Goal: Browse casually: Explore the website without a specific task or goal

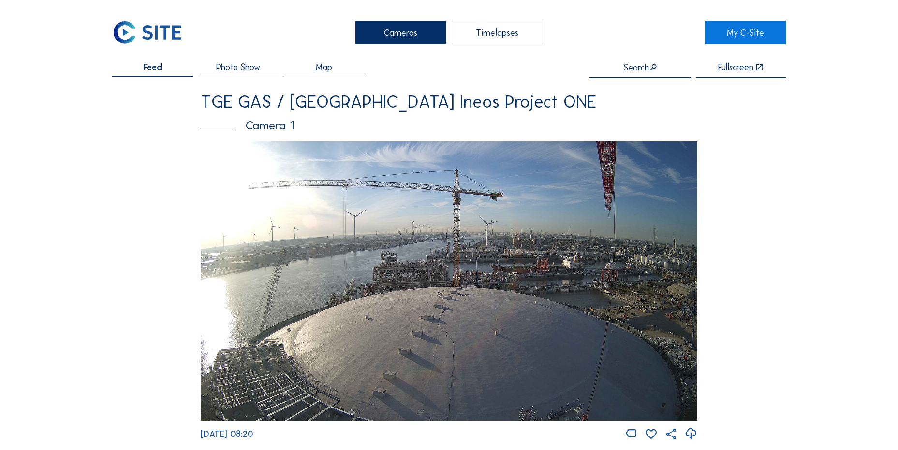
scroll to position [532, 0]
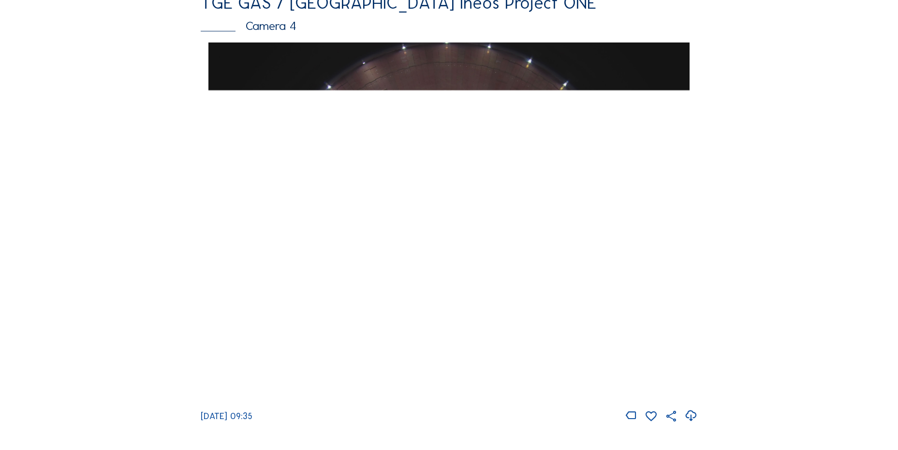
scroll to position [870, 0]
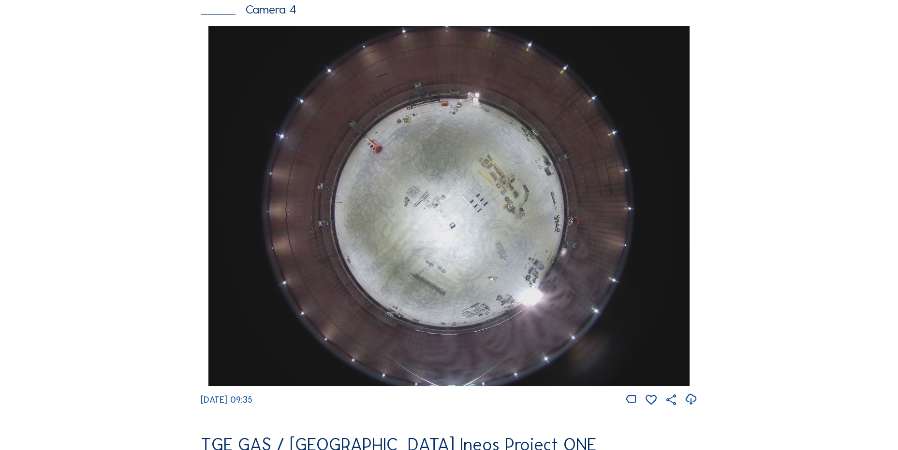
click at [694, 407] on icon at bounding box center [690, 400] width 13 height 16
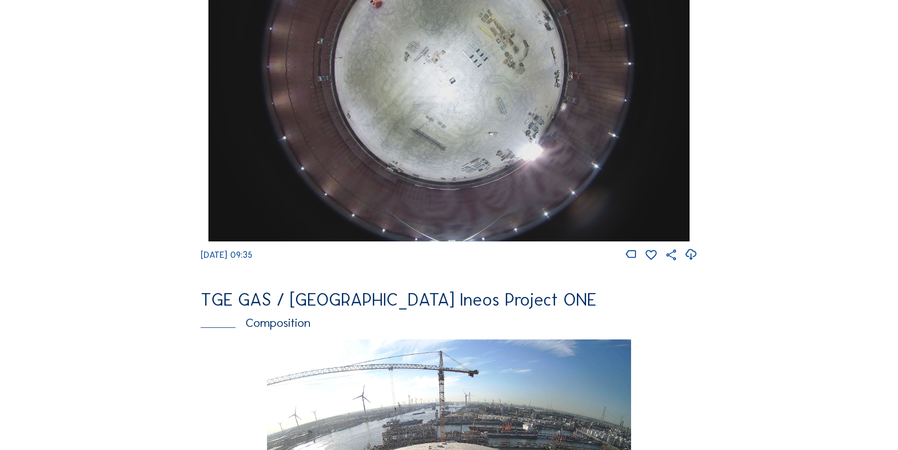
scroll to position [1208, 0]
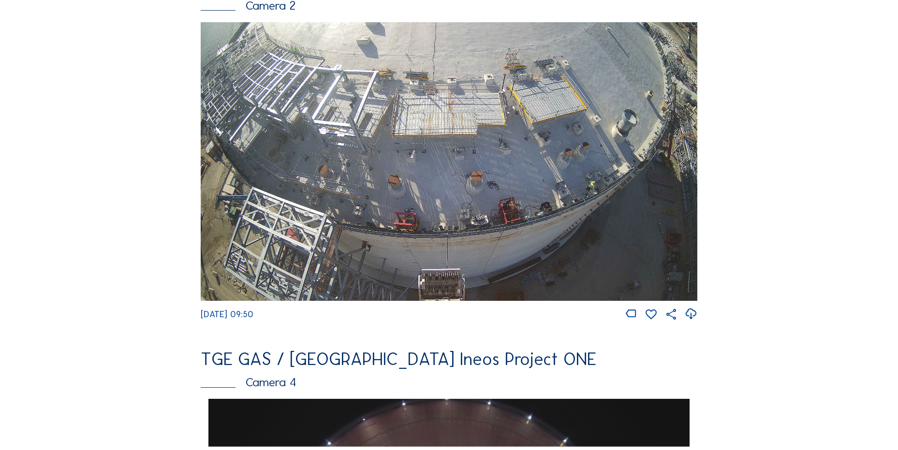
scroll to position [483, 0]
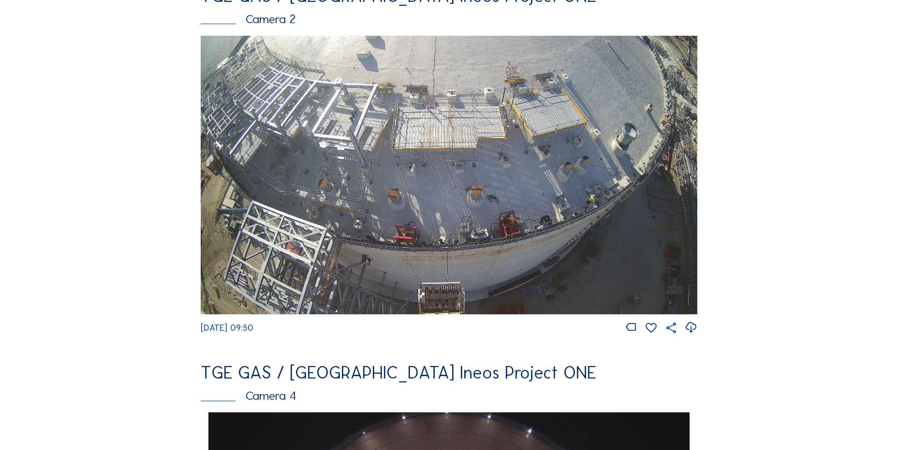
click at [438, 170] on img at bounding box center [449, 175] width 496 height 279
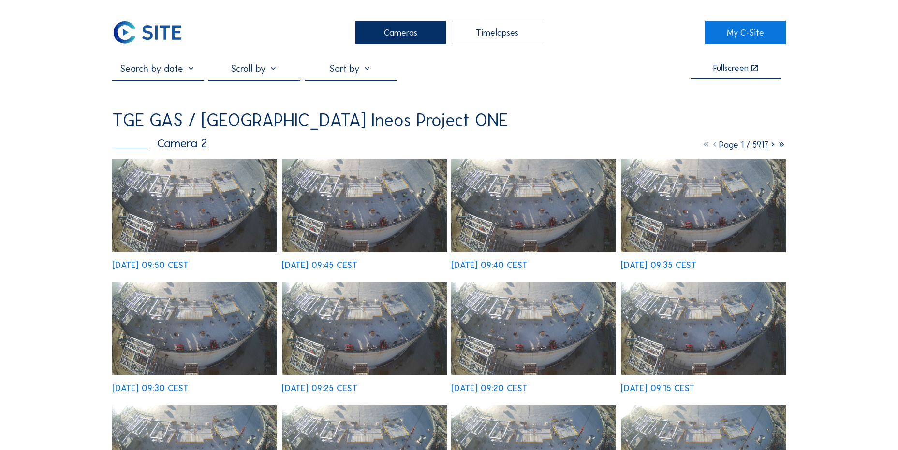
click at [224, 197] on img at bounding box center [194, 205] width 165 height 93
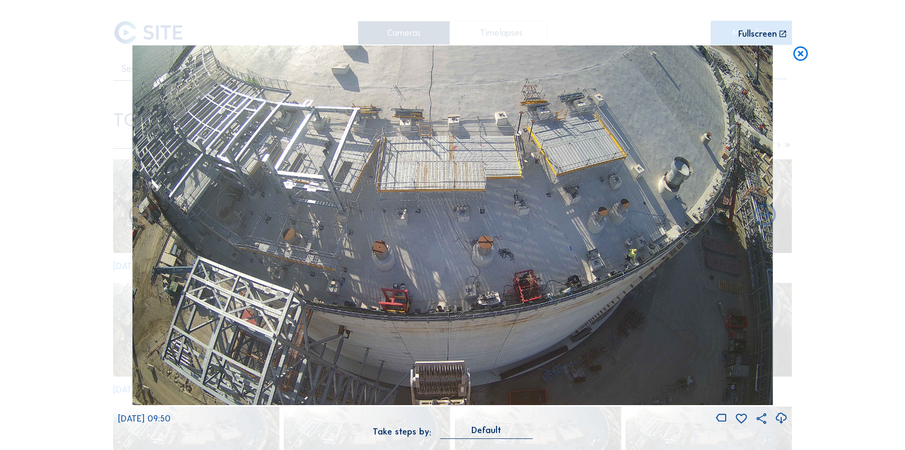
click at [780, 423] on icon at bounding box center [780, 419] width 13 height 16
click at [110, 145] on div "Scroll to travel through time | Press 'Alt' Button + Scroll to Zoom | Click and…" at bounding box center [452, 225] width 905 height 450
click at [800, 55] on icon at bounding box center [800, 54] width 17 height 18
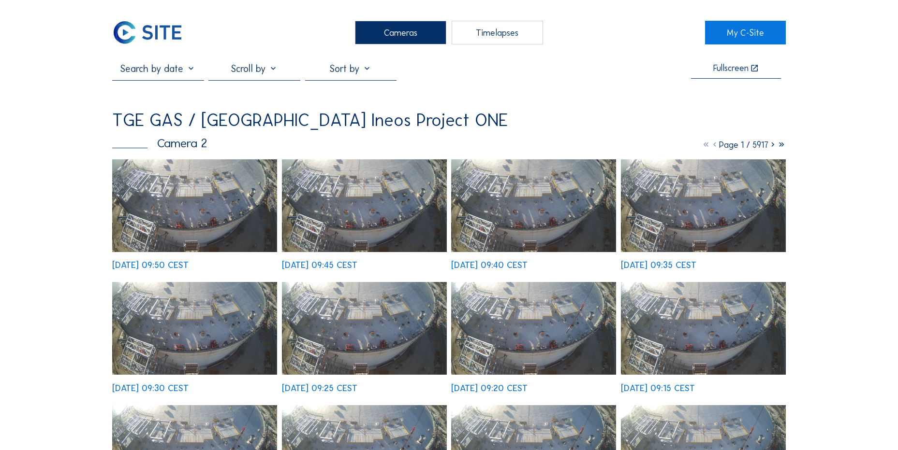
drag, startPoint x: 138, startPoint y: 29, endPoint x: 145, endPoint y: 5, distance: 25.4
click at [138, 29] on img at bounding box center [147, 33] width 71 height 24
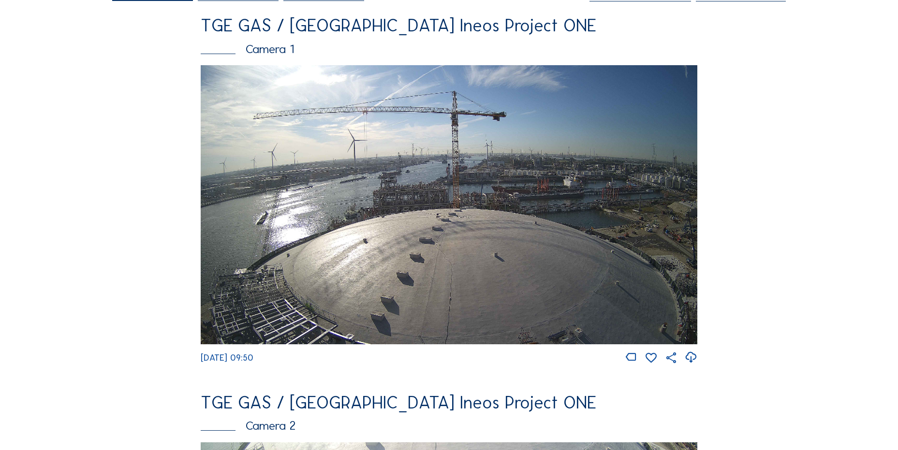
scroll to position [193, 0]
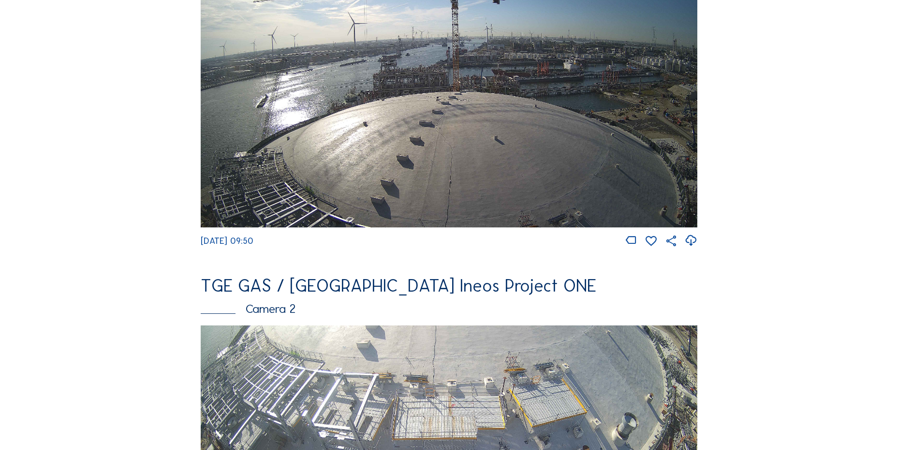
click at [693, 246] on icon at bounding box center [690, 241] width 13 height 16
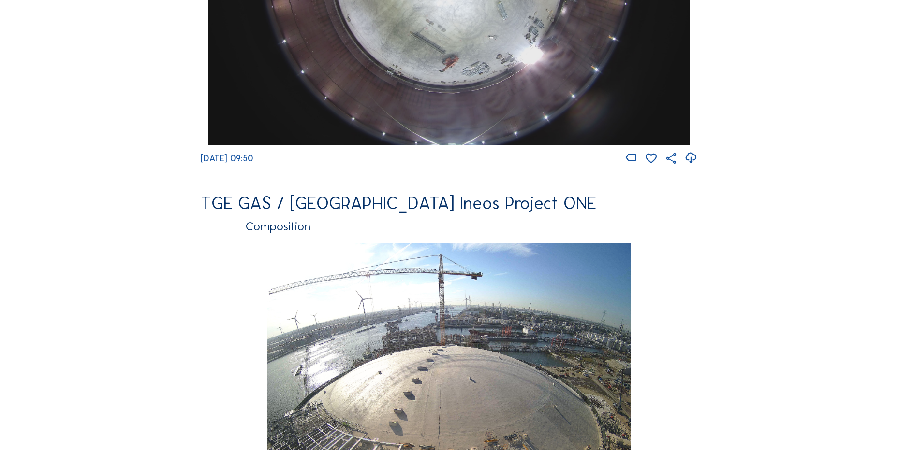
scroll to position [967, 0]
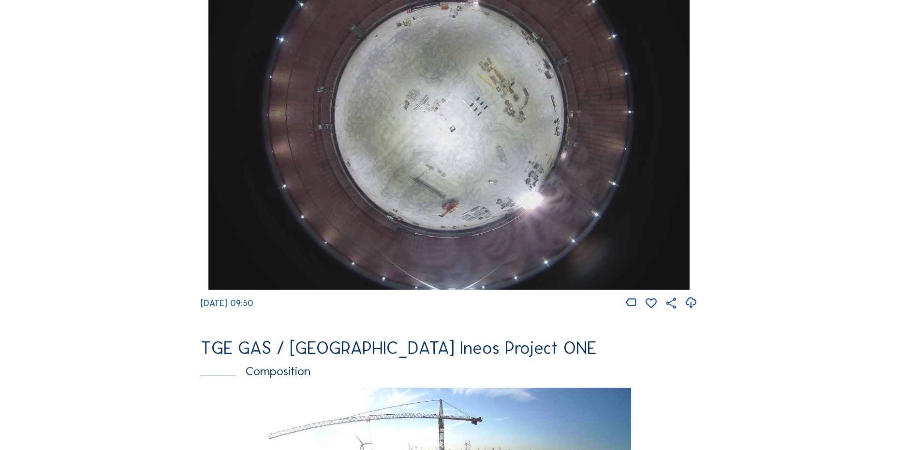
drag, startPoint x: 120, startPoint y: 162, endPoint x: 18, endPoint y: 136, distance: 105.7
click at [90, 203] on div "Cameras Timelapses My C-Site Feed Photo Show Map Search Fullscreen TGE GAS / An…" at bounding box center [449, 112] width 898 height 2159
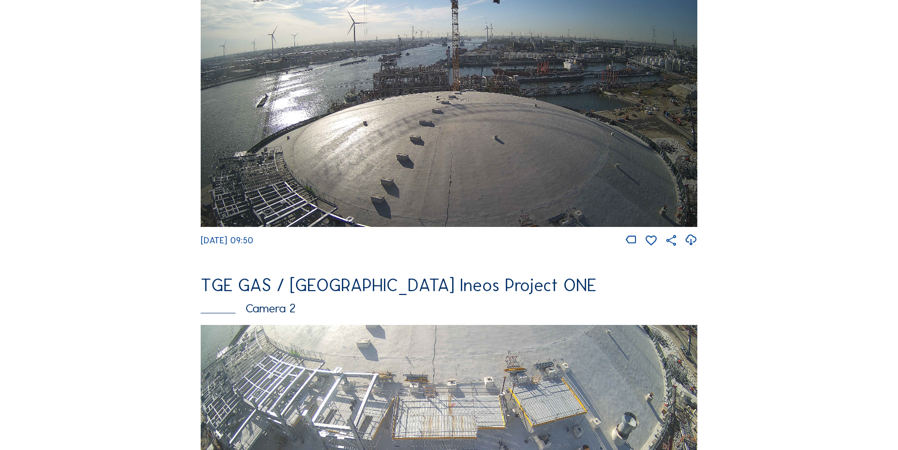
scroll to position [193, 0]
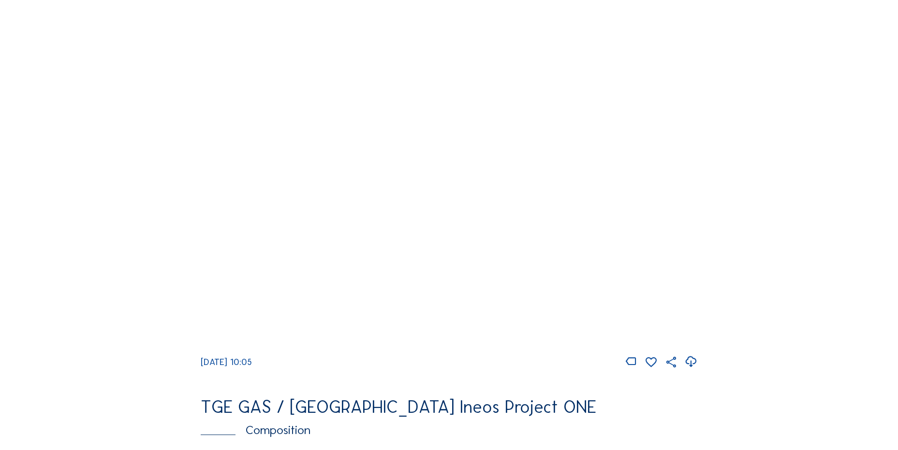
scroll to position [909, 0]
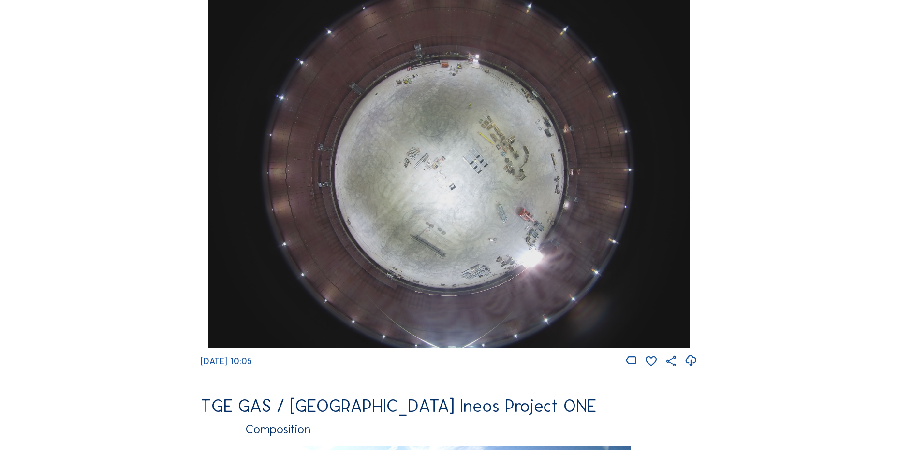
click at [694, 365] on icon at bounding box center [690, 361] width 13 height 16
click at [112, 166] on div "Cameras Timelapses My C-Site Feed Photo Show Map Search Fullscreen TGE GAS / An…" at bounding box center [449, 170] width 898 height 2159
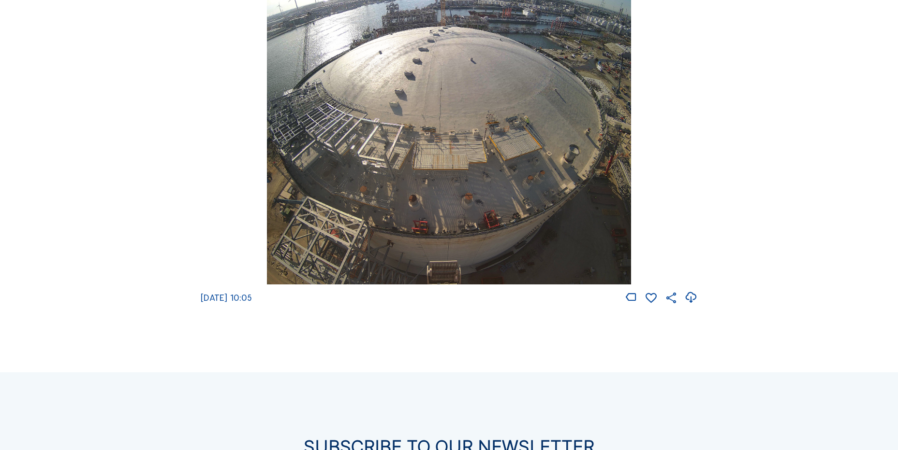
scroll to position [1440, 0]
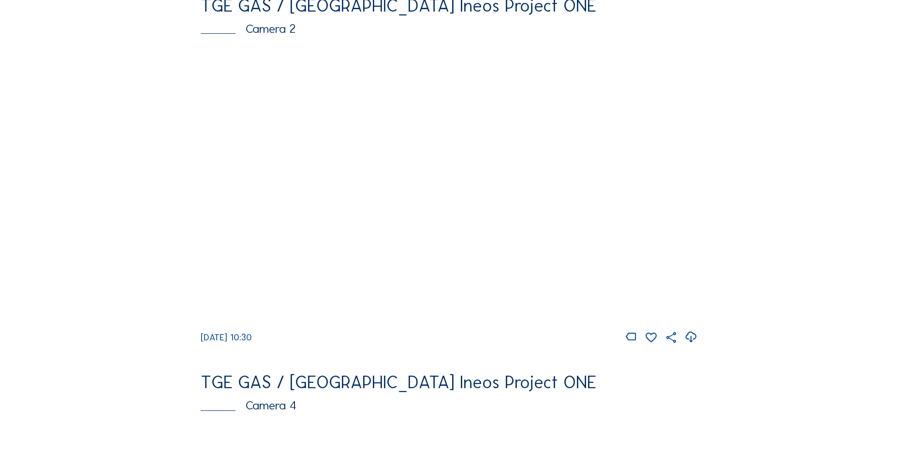
scroll to position [483, 0]
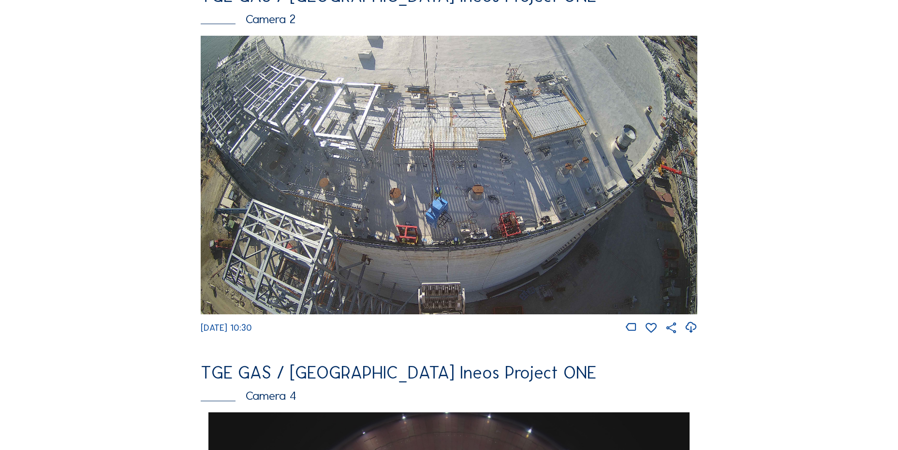
click at [695, 336] on icon at bounding box center [690, 328] width 13 height 16
click at [459, 185] on img at bounding box center [449, 175] width 496 height 279
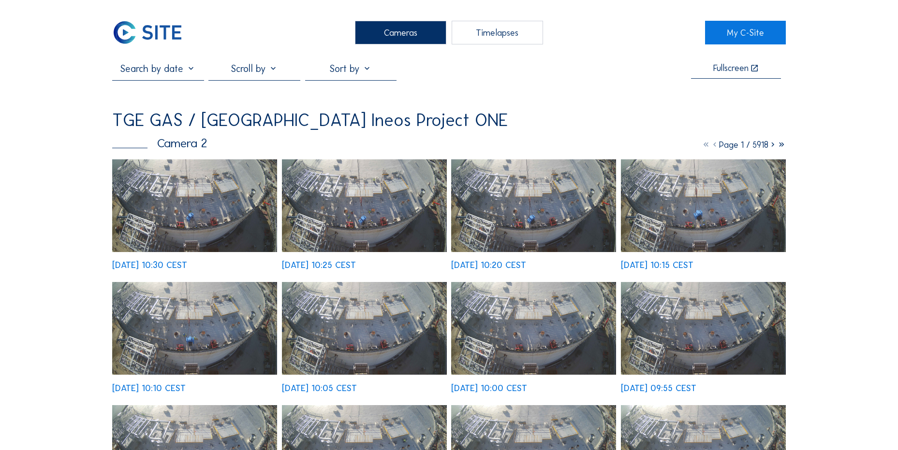
click at [168, 209] on img at bounding box center [194, 205] width 165 height 93
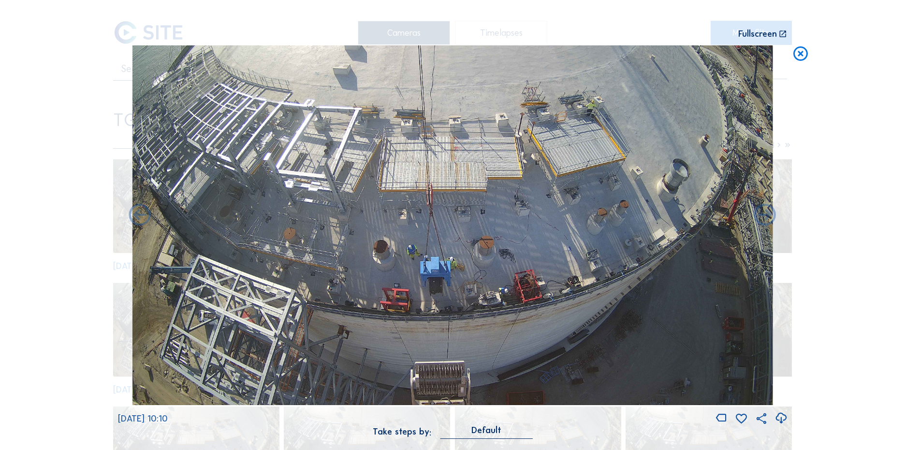
click at [804, 61] on icon at bounding box center [800, 54] width 17 height 18
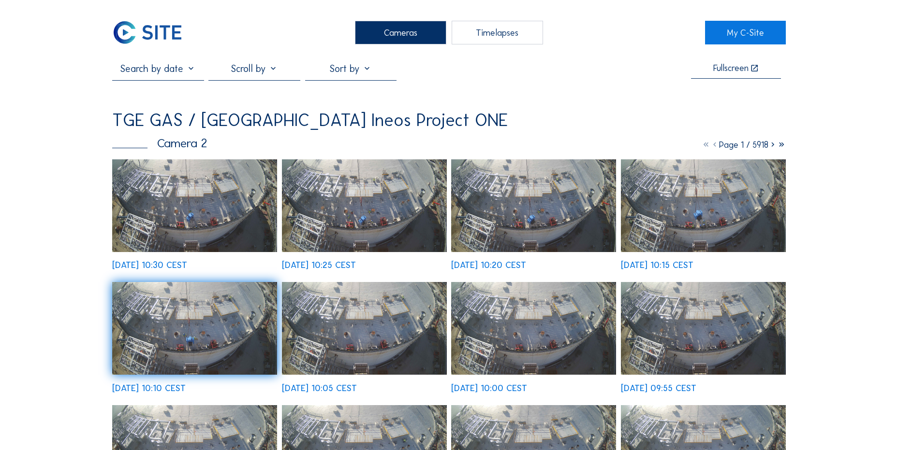
click at [158, 37] on img at bounding box center [147, 33] width 71 height 24
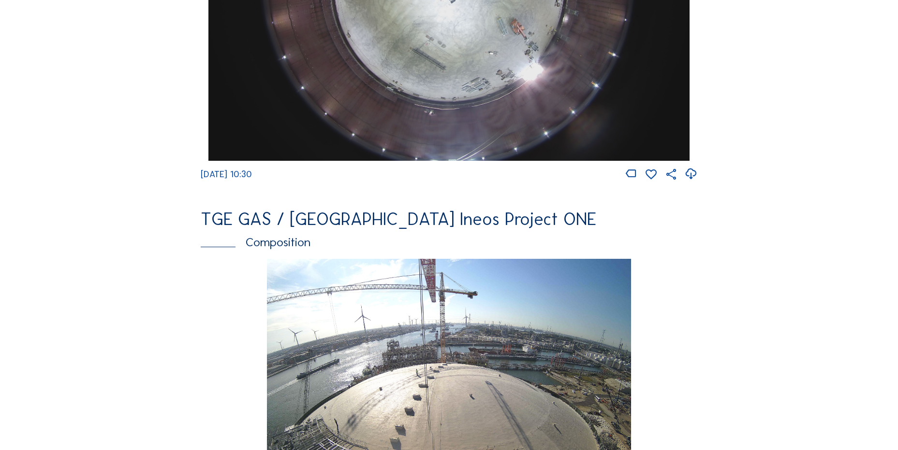
scroll to position [1112, 0]
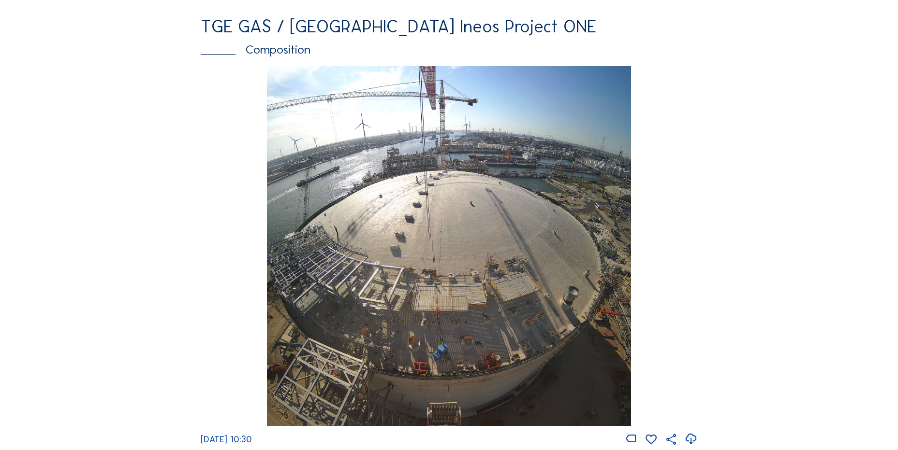
scroll to position [1305, 0]
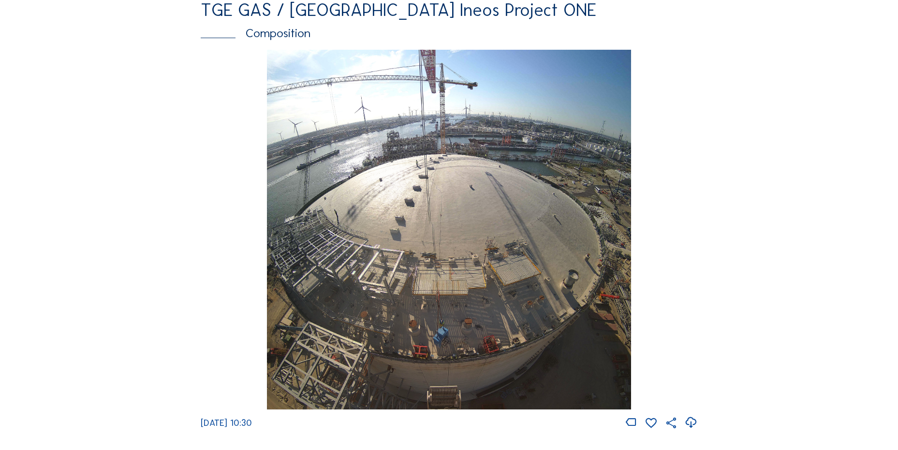
click at [687, 430] on icon at bounding box center [690, 423] width 13 height 16
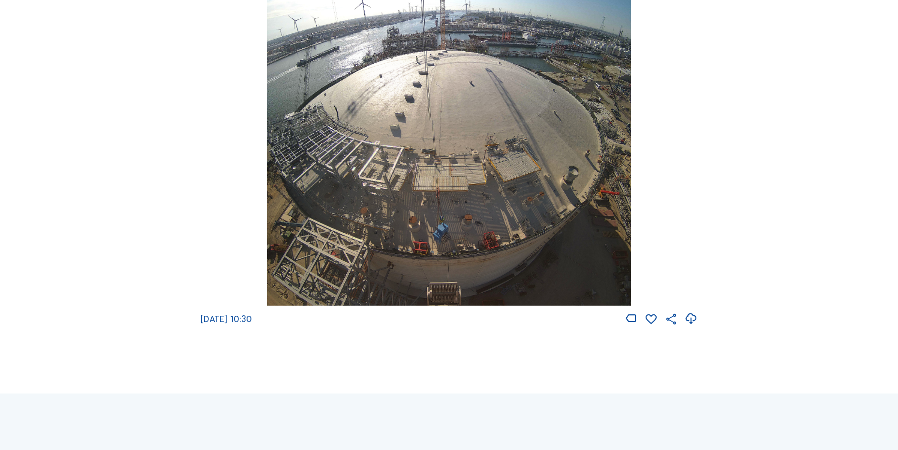
scroll to position [1547, 0]
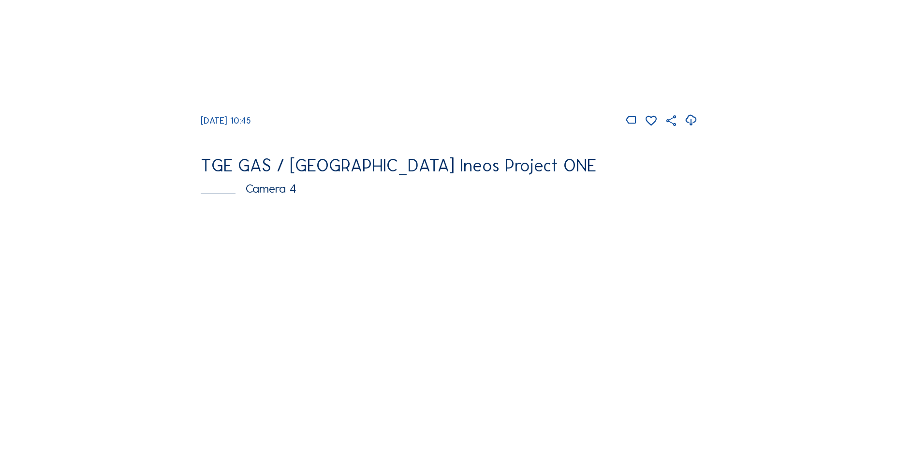
scroll to position [532, 0]
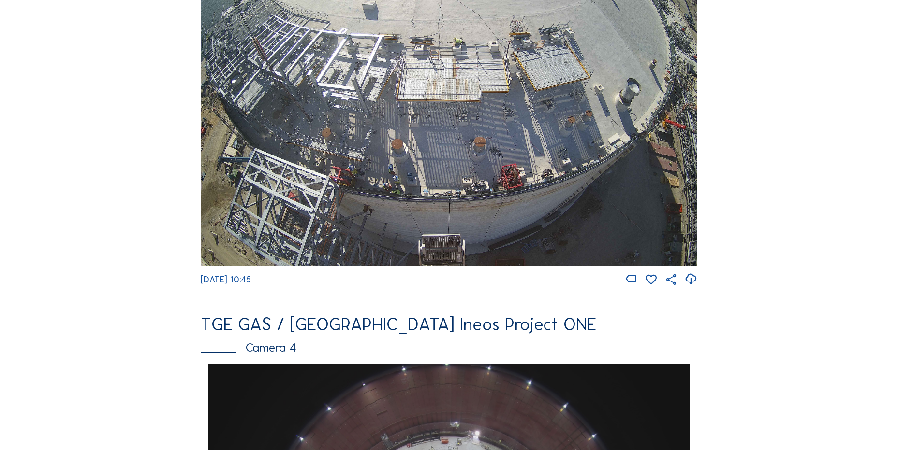
click at [696, 286] on icon at bounding box center [690, 280] width 13 height 16
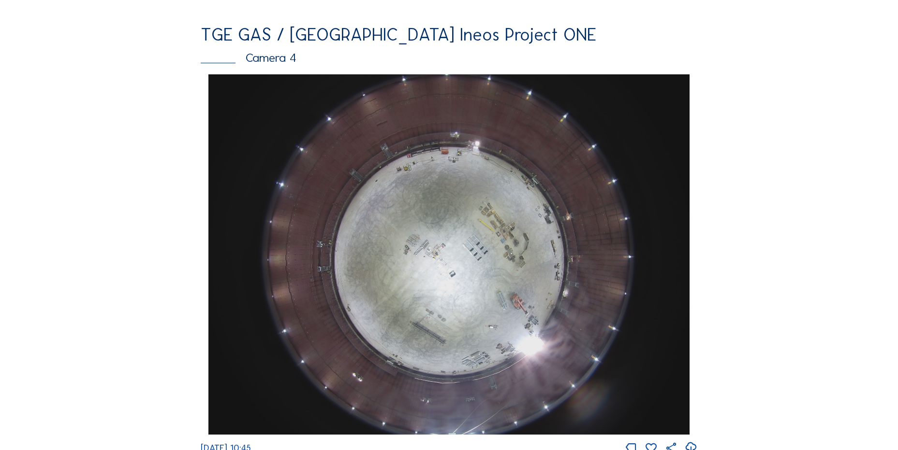
scroll to position [918, 0]
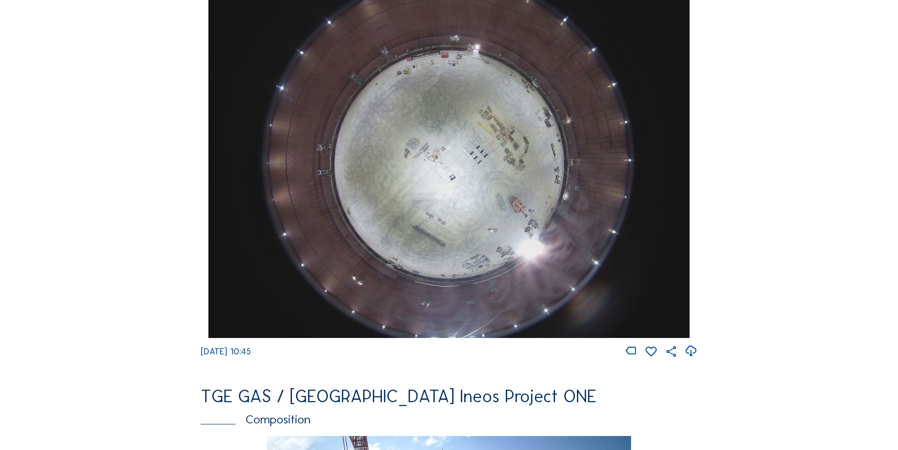
click at [693, 356] on icon at bounding box center [690, 352] width 13 height 16
click at [420, 211] on img at bounding box center [448, 158] width 480 height 361
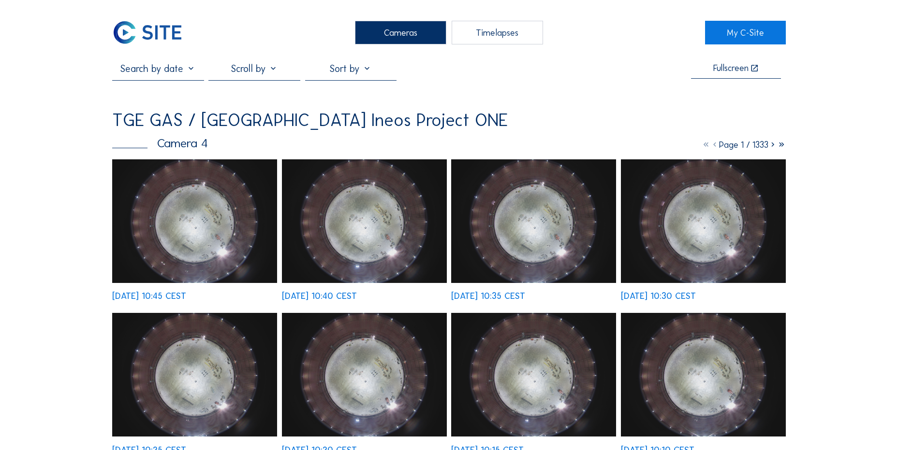
click at [183, 198] on img at bounding box center [194, 221] width 165 height 124
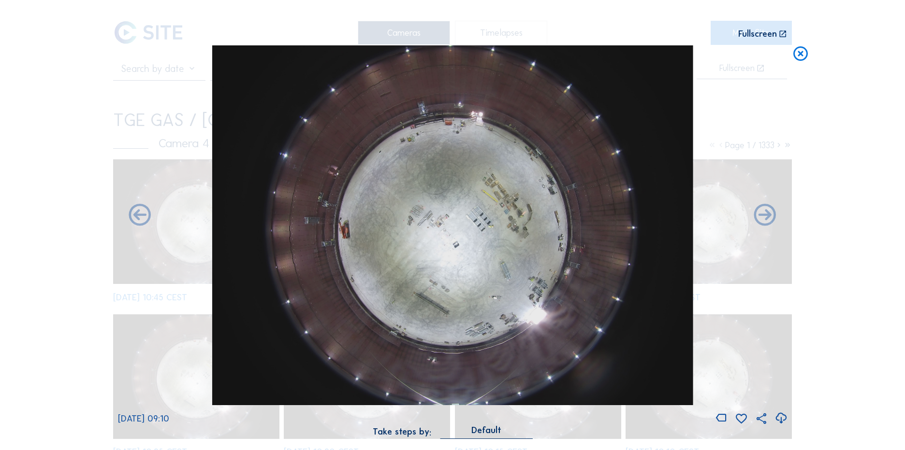
click at [804, 53] on icon at bounding box center [800, 54] width 17 height 18
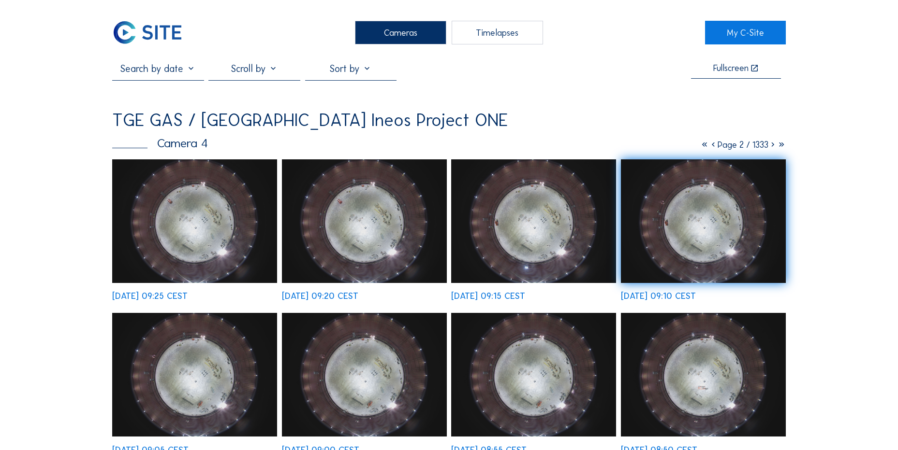
click at [140, 31] on img at bounding box center [147, 33] width 71 height 24
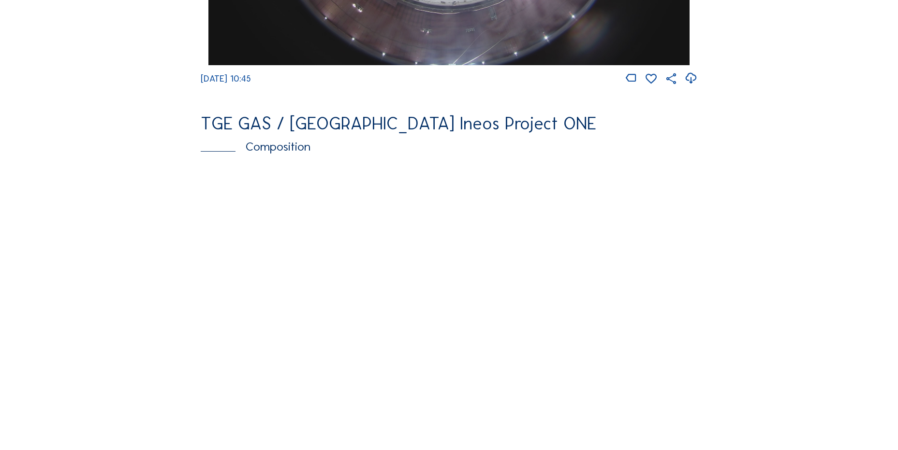
scroll to position [1112, 0]
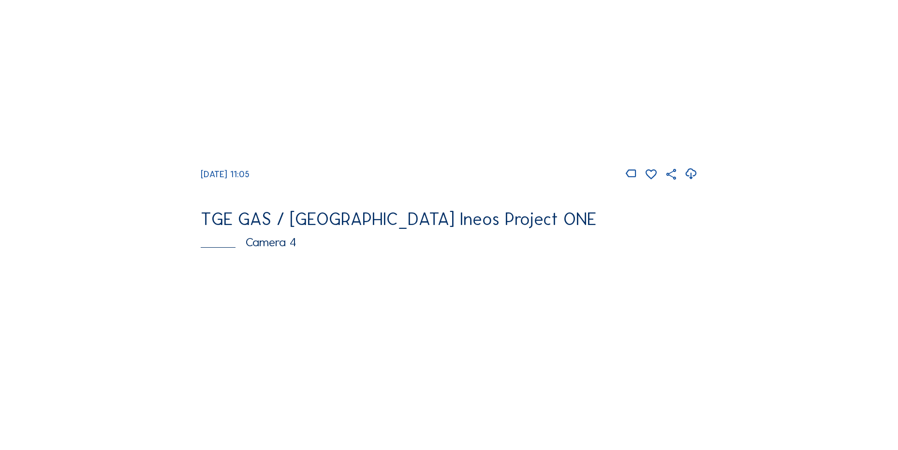
scroll to position [580, 0]
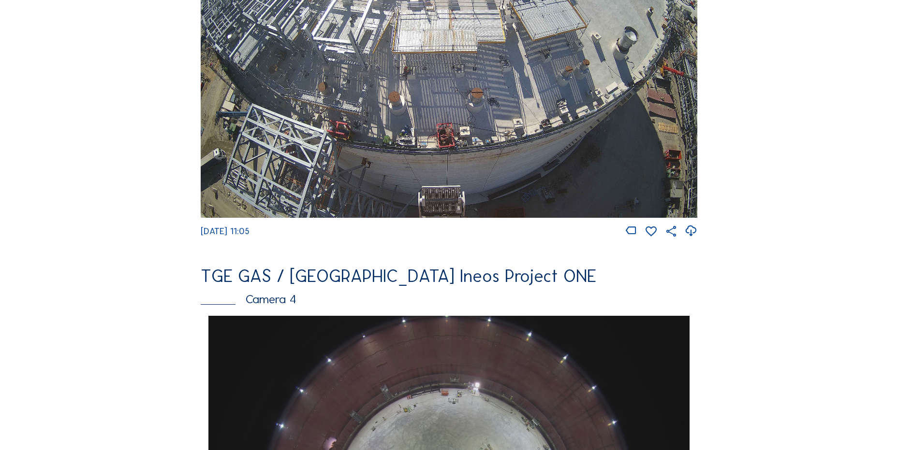
click at [695, 239] on icon at bounding box center [690, 231] width 13 height 16
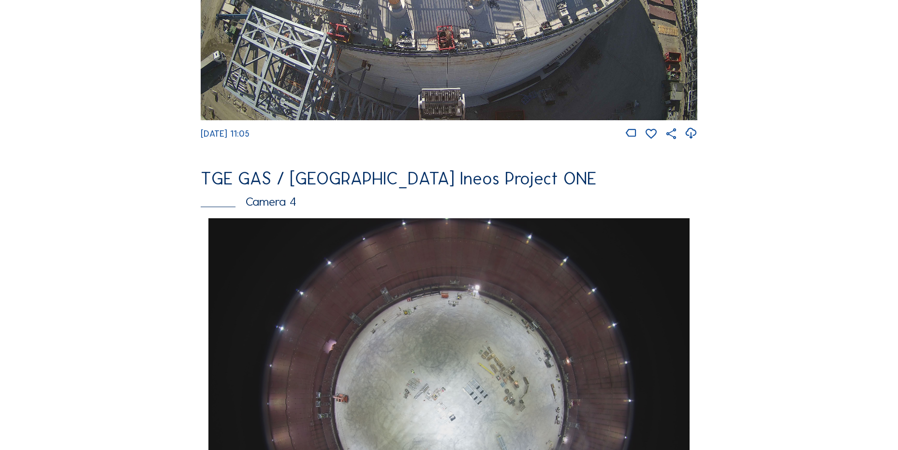
scroll to position [822, 0]
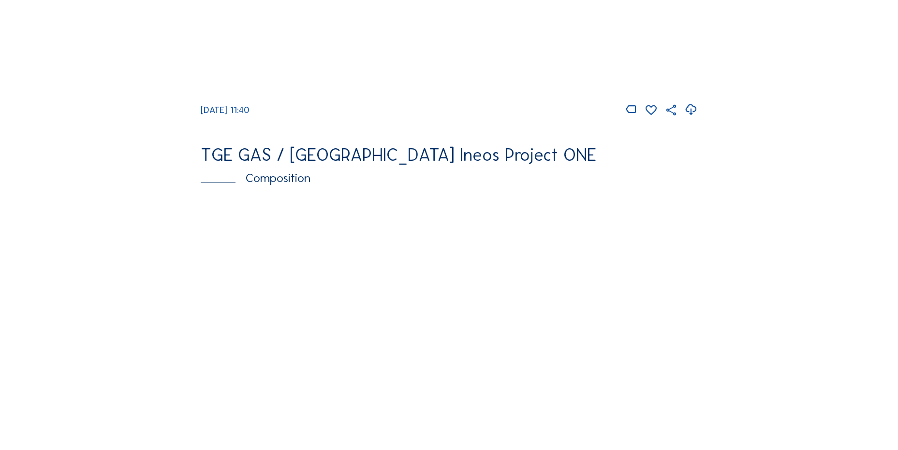
scroll to position [1353, 0]
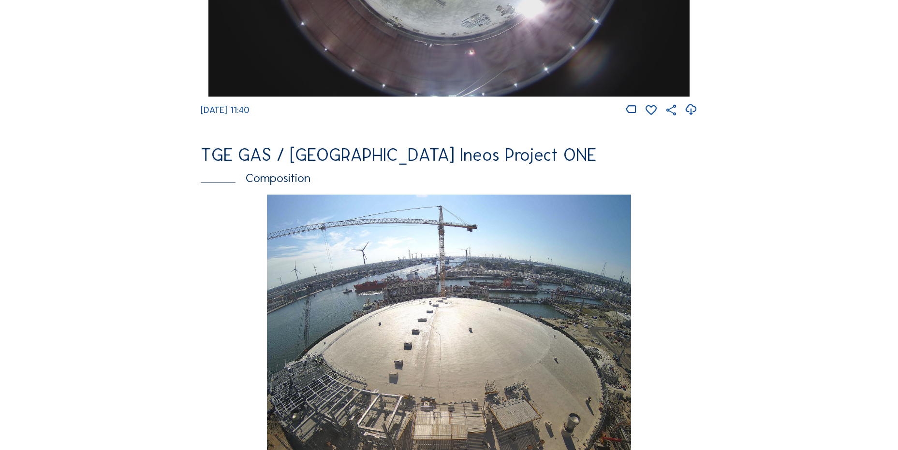
scroll to position [1305, 0]
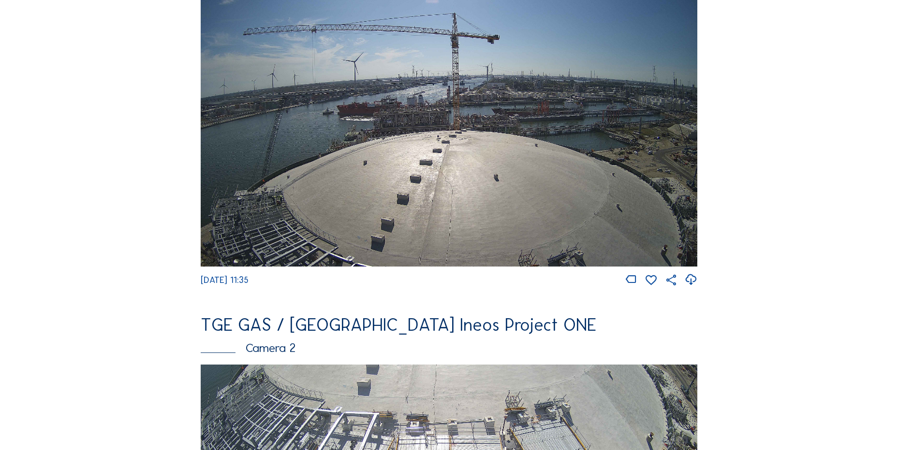
scroll to position [145, 0]
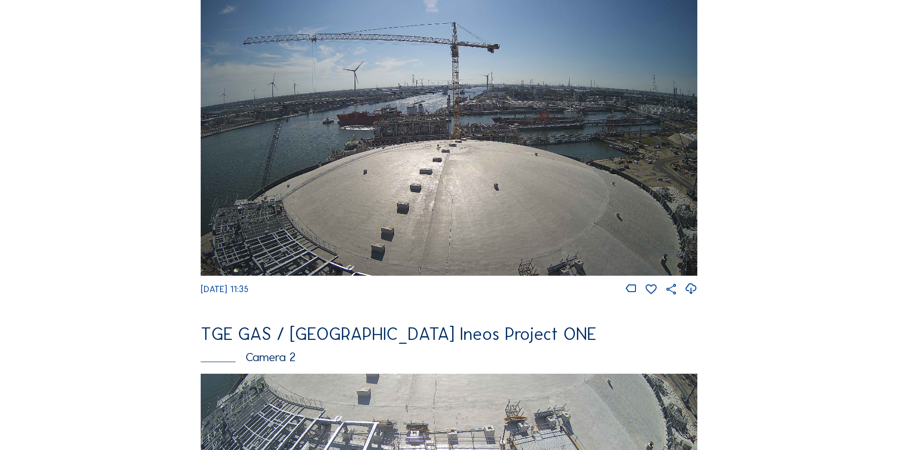
click at [689, 290] on icon at bounding box center [690, 289] width 13 height 16
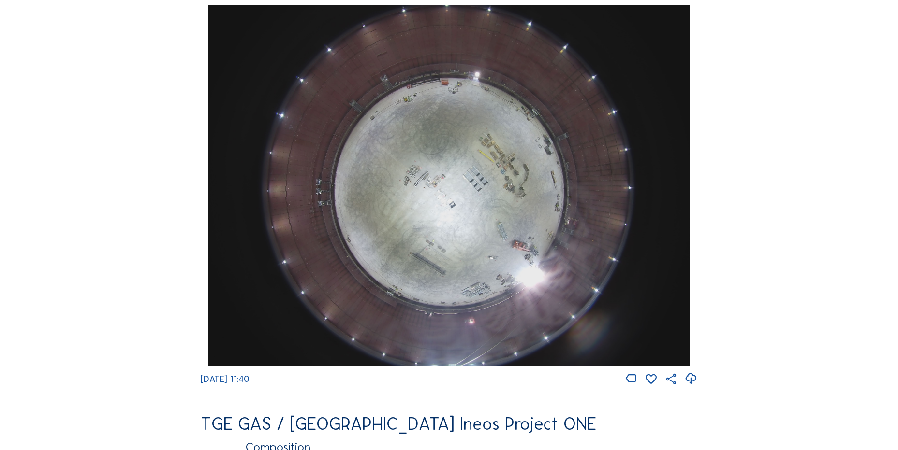
scroll to position [870, 0]
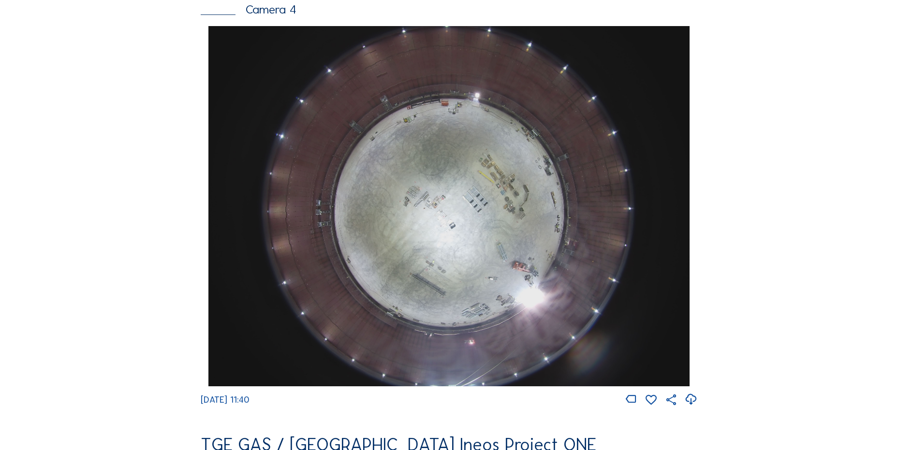
click at [201, 105] on div "Mo 25 Aug 2025 11:40" at bounding box center [449, 216] width 496 height 381
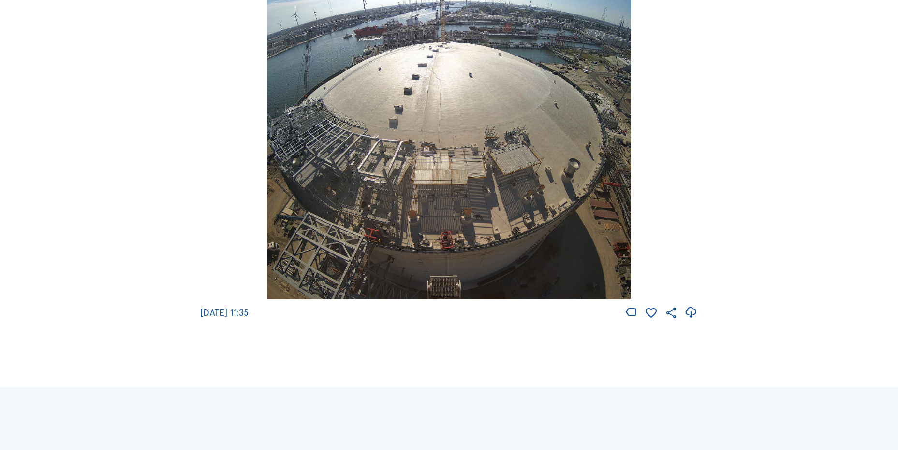
scroll to position [1257, 0]
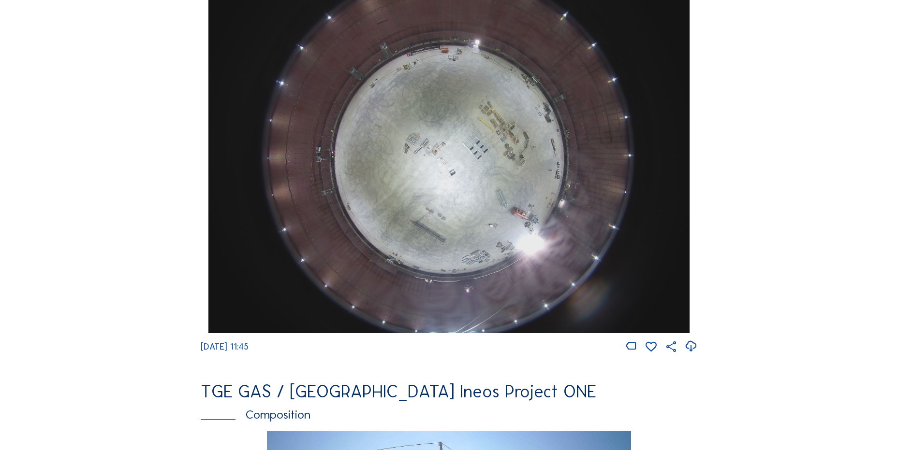
scroll to position [918, 0]
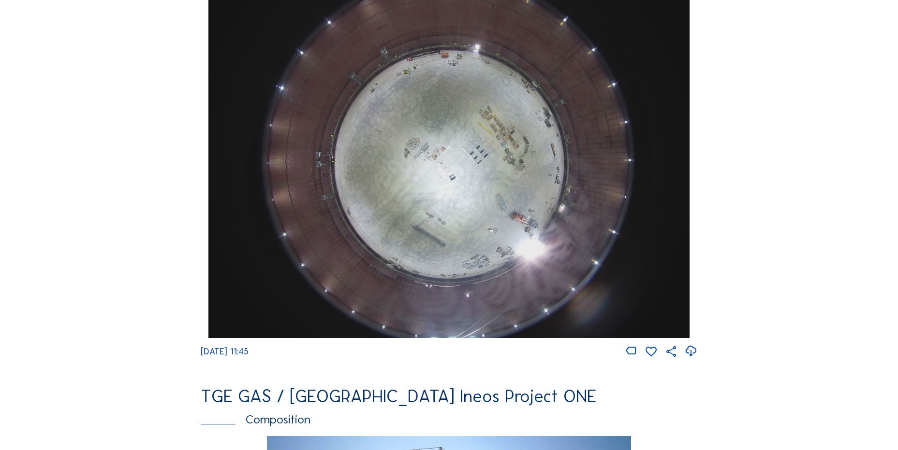
click at [691, 359] on icon at bounding box center [690, 352] width 13 height 16
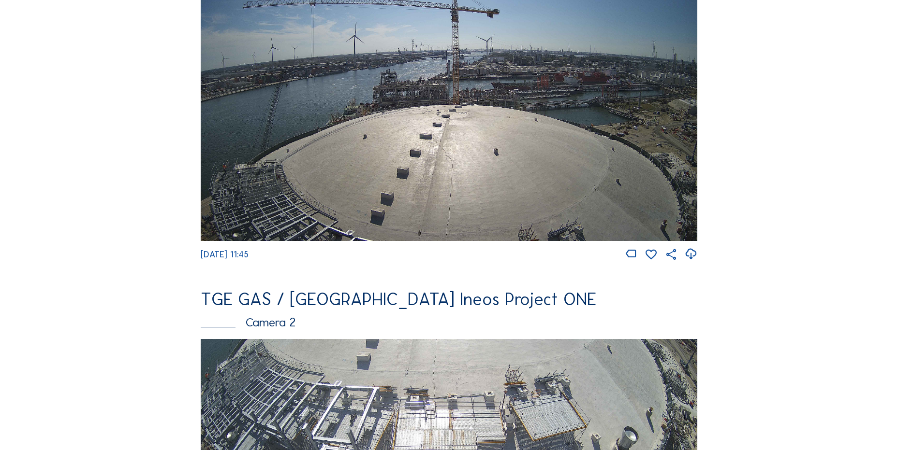
scroll to position [373, 0]
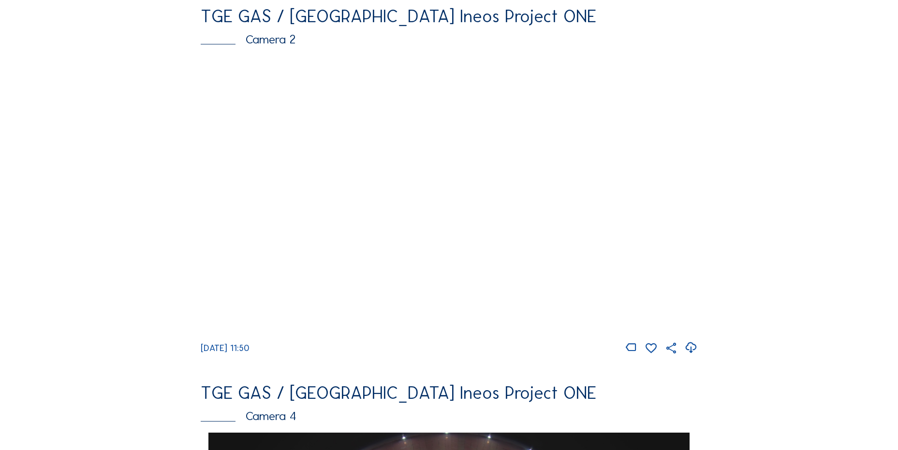
scroll to position [483, 0]
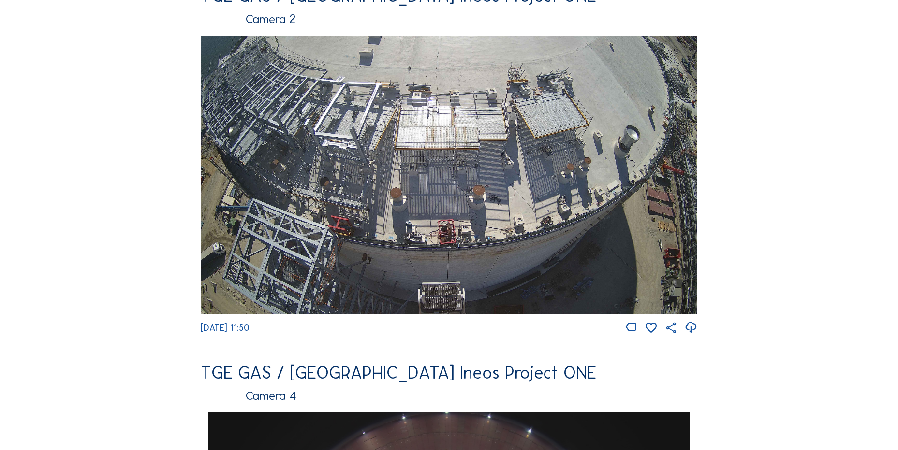
click at [697, 335] on div at bounding box center [690, 328] width 13 height 14
click at [695, 335] on icon at bounding box center [690, 328] width 13 height 16
click at [127, 212] on div "Feed Photo Show Map Search Fullscreen TGE GAS / Antwerpen Ineos Project ONE Cam…" at bounding box center [448, 416] width 673 height 1673
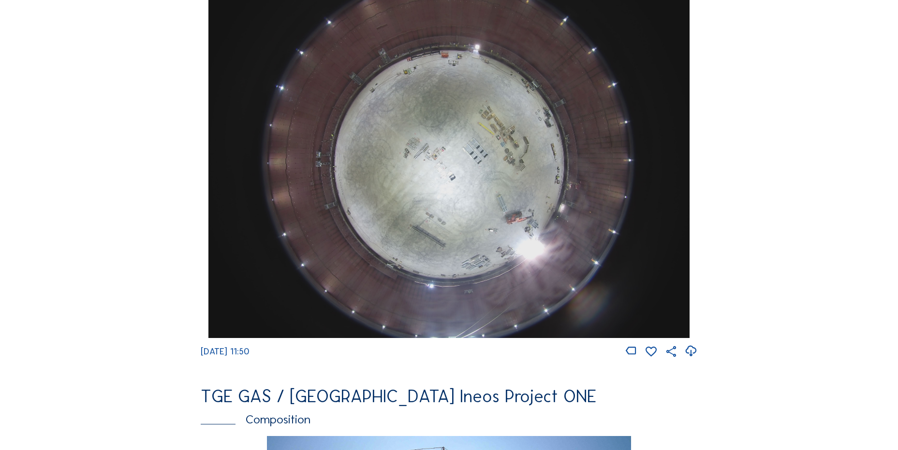
scroll to position [870, 0]
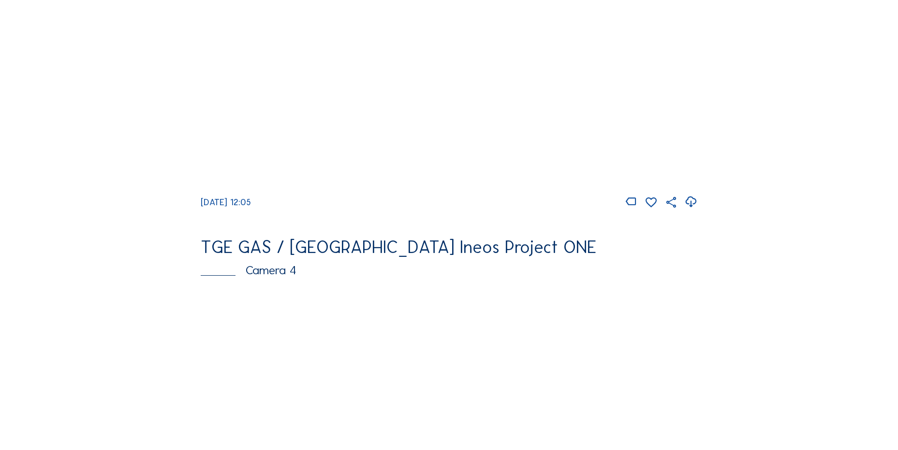
scroll to position [677, 0]
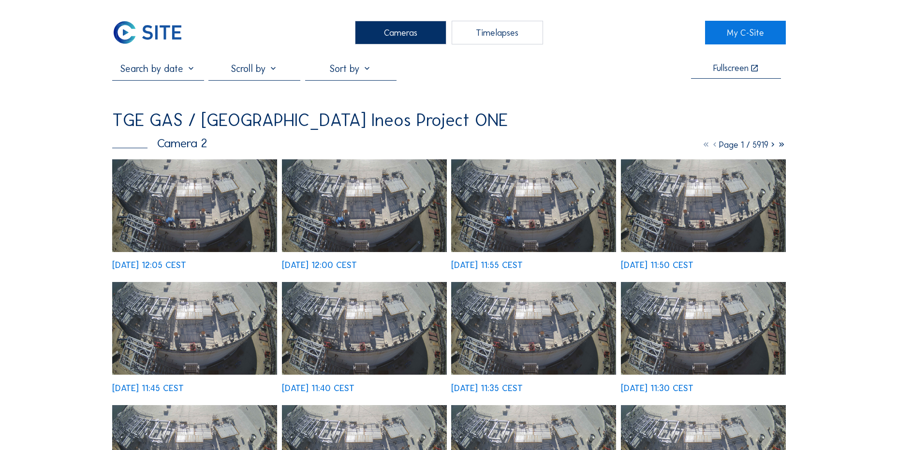
click at [196, 197] on img at bounding box center [194, 205] width 165 height 93
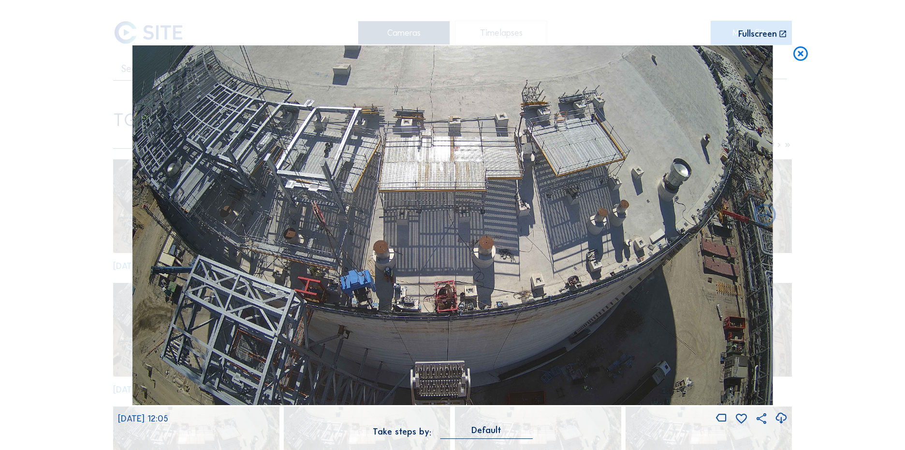
click at [794, 58] on icon at bounding box center [800, 54] width 17 height 18
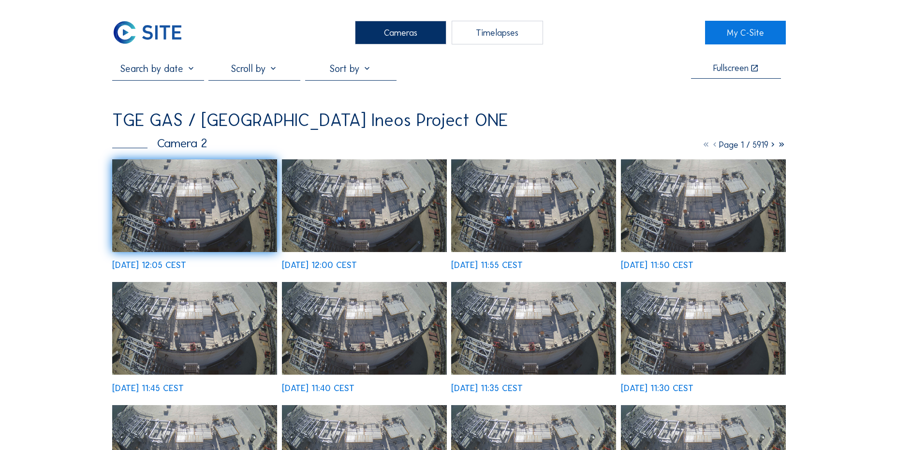
click at [195, 208] on img at bounding box center [194, 205] width 165 height 93
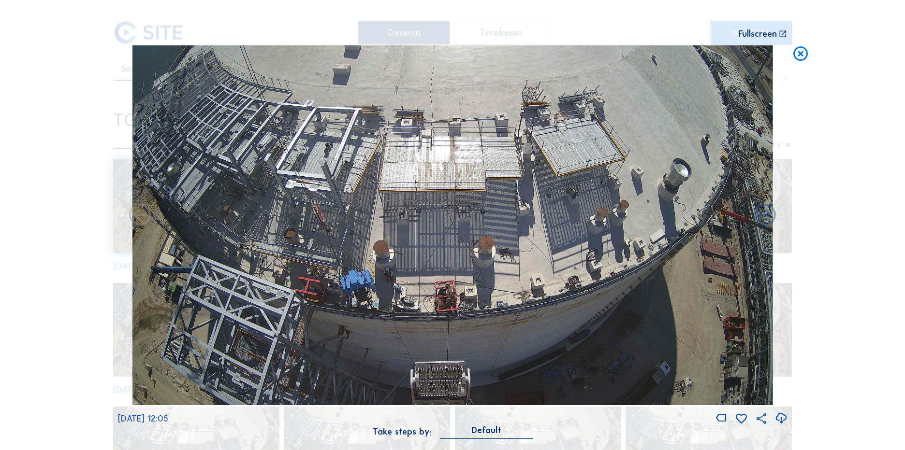
click at [785, 419] on icon at bounding box center [780, 419] width 13 height 16
click at [46, 168] on div "Scroll to travel through time | Press 'Alt' Button + Scroll to Zoom | Click and…" at bounding box center [452, 225] width 905 height 450
drag, startPoint x: 803, startPoint y: 52, endPoint x: 363, endPoint y: 52, distance: 439.8
click at [802, 52] on icon at bounding box center [800, 54] width 17 height 18
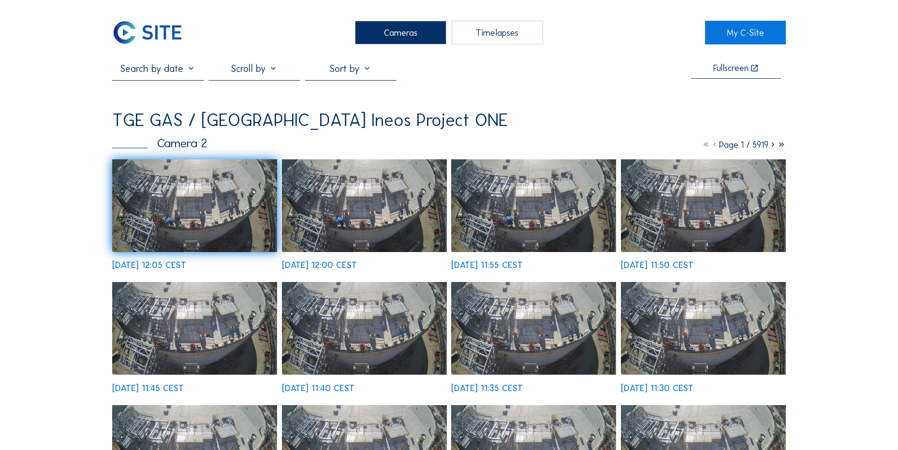
click at [173, 30] on img at bounding box center [147, 33] width 71 height 24
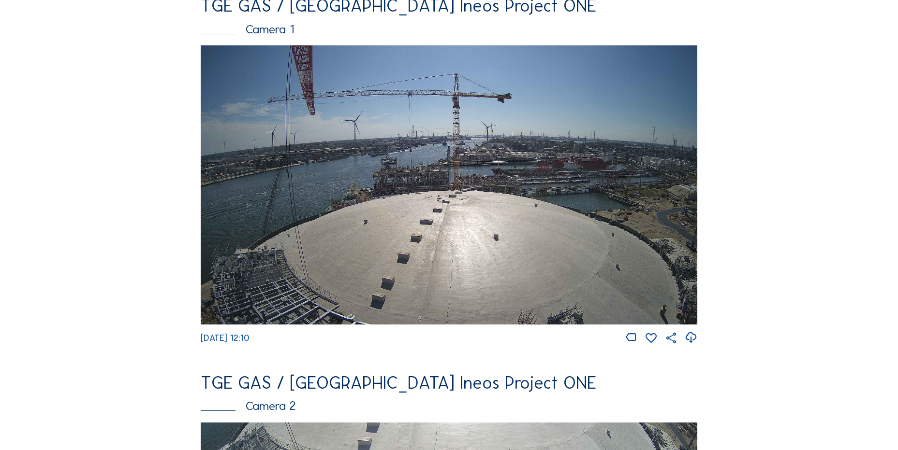
scroll to position [97, 0]
click at [693, 337] on icon at bounding box center [690, 338] width 13 height 16
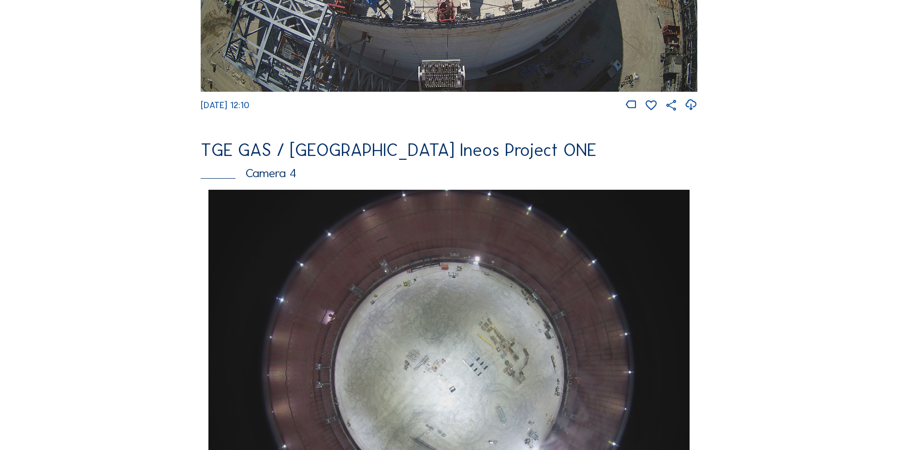
scroll to position [702, 0]
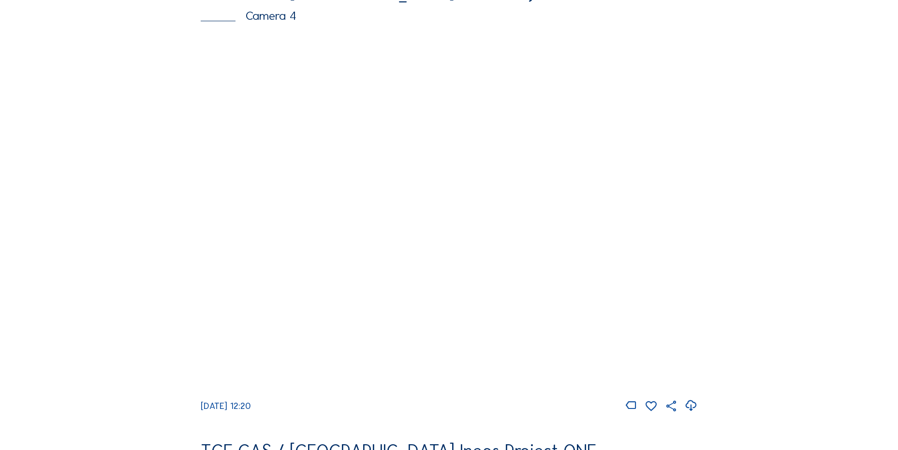
scroll to position [918, 0]
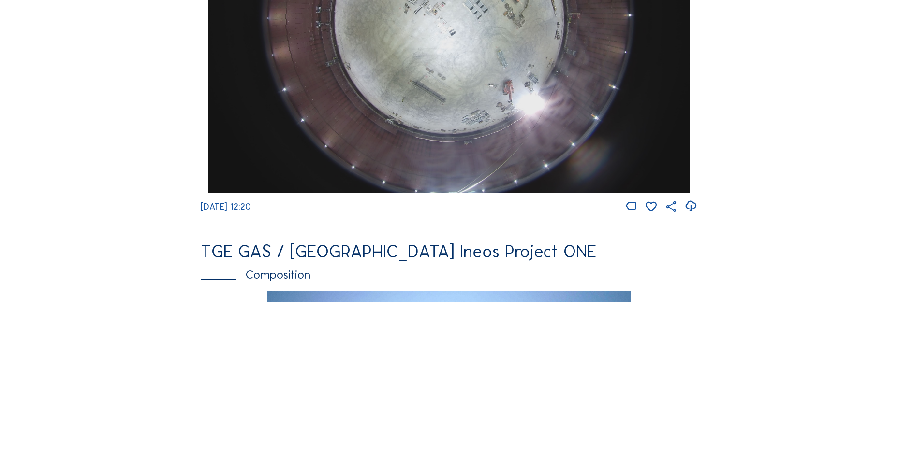
scroll to position [870, 0]
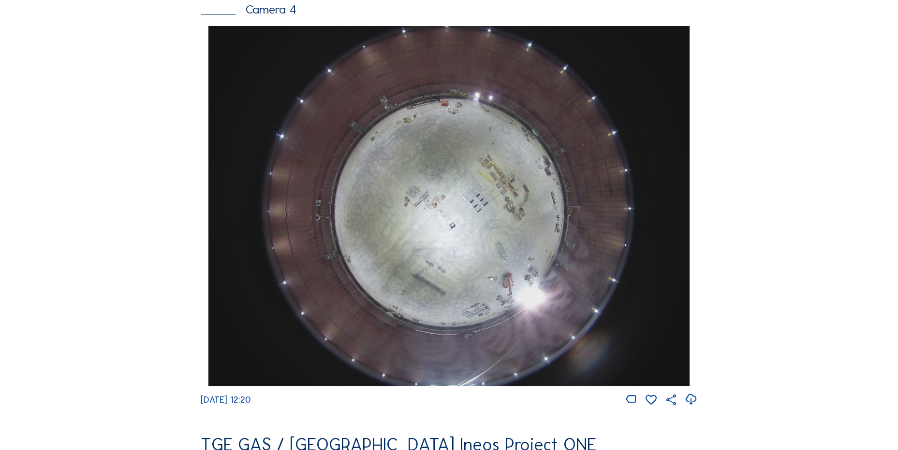
click at [97, 241] on div "Cameras Timelapses My C-Site Feed Photo Show Map Search Fullscreen TGE GAS / An…" at bounding box center [449, 209] width 898 height 2159
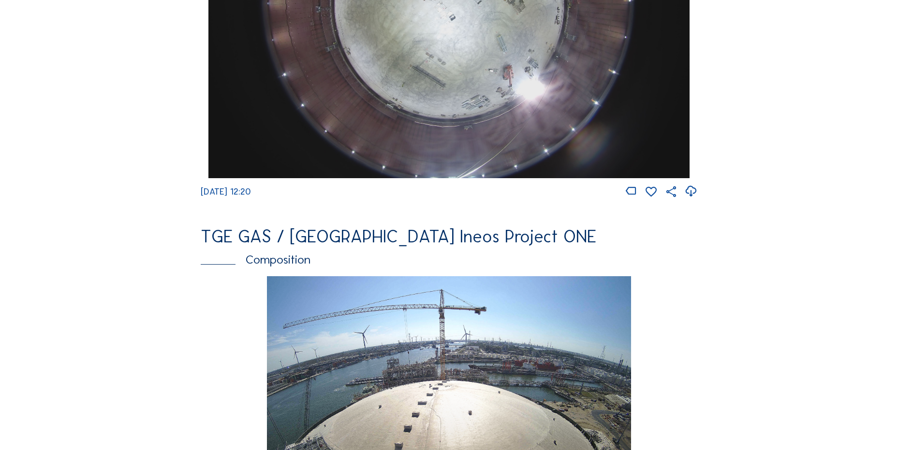
scroll to position [967, 0]
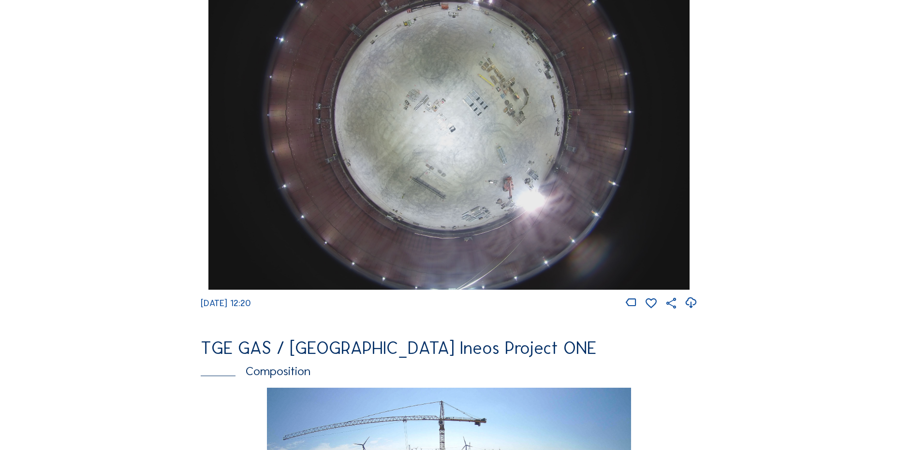
click at [691, 311] on icon at bounding box center [690, 303] width 13 height 16
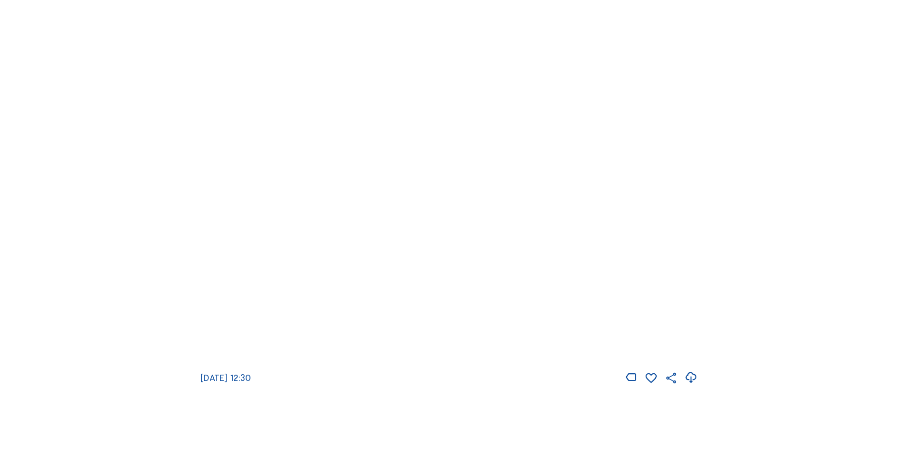
scroll to position [1353, 0]
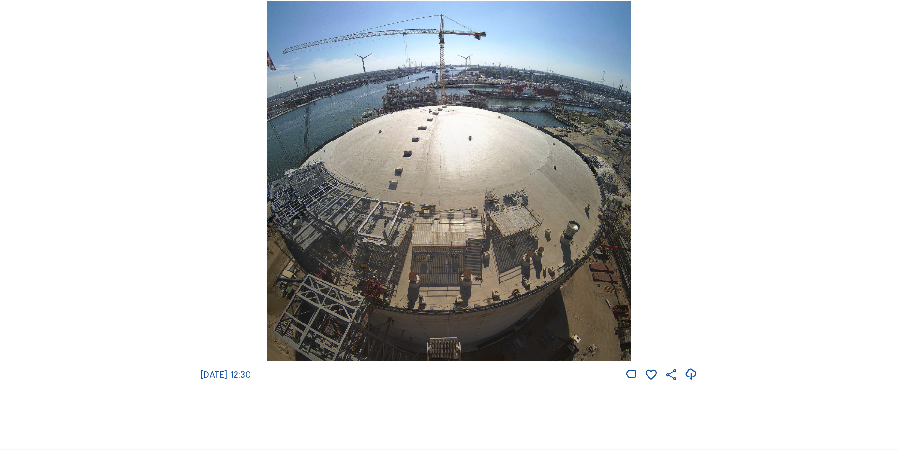
drag, startPoint x: 691, startPoint y: 385, endPoint x: 673, endPoint y: 372, distance: 22.3
click at [691, 383] on icon at bounding box center [690, 375] width 13 height 16
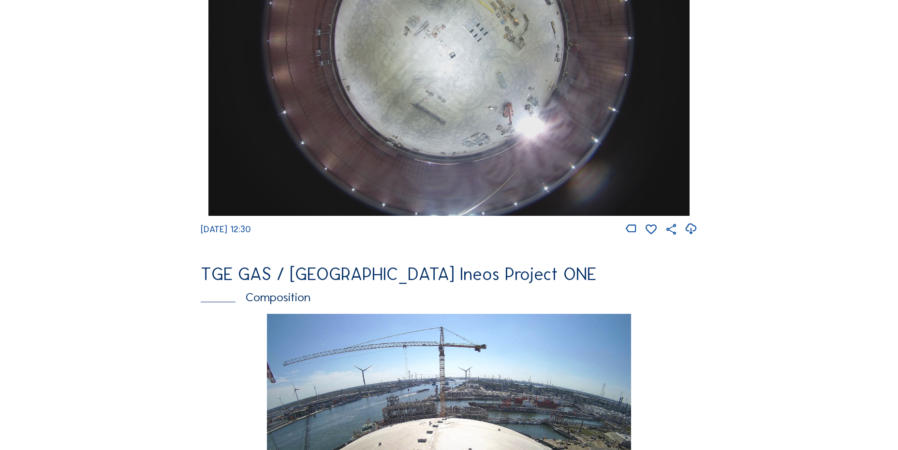
click at [66, 187] on div "Cameras Timelapses My C-Site Feed Photo Show Map Search Fullscreen TGE GAS / [G…" at bounding box center [449, 38] width 898 height 2159
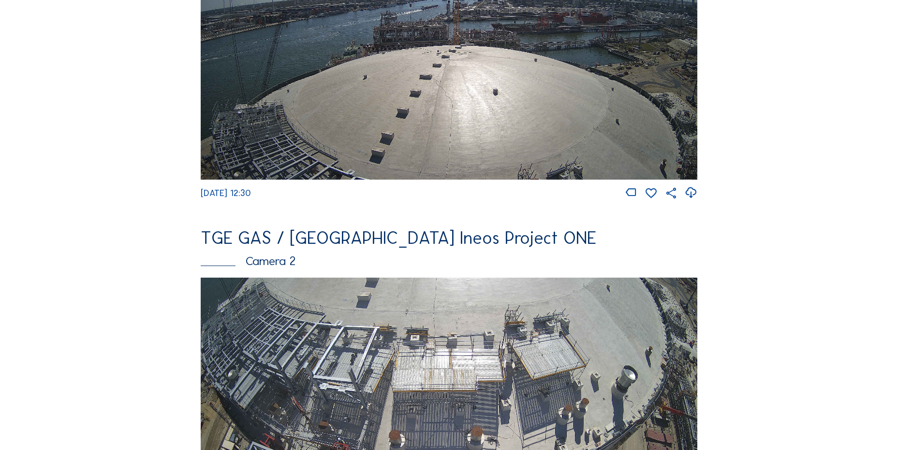
scroll to position [74, 0]
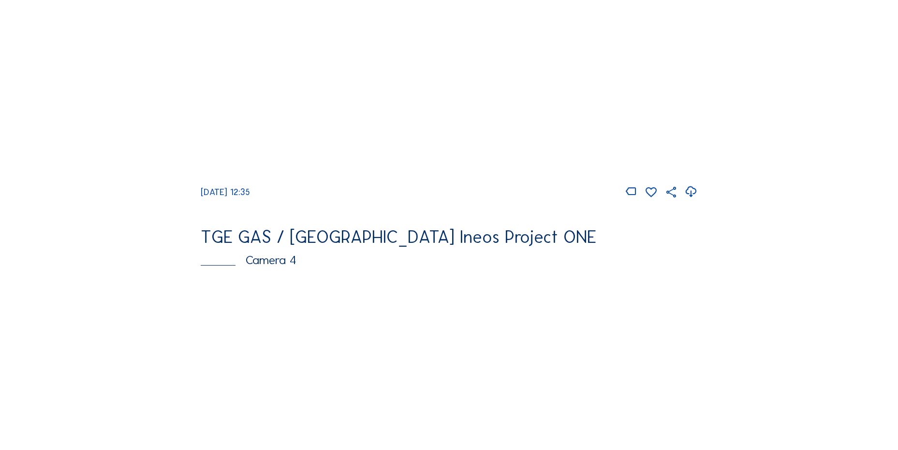
scroll to position [483, 0]
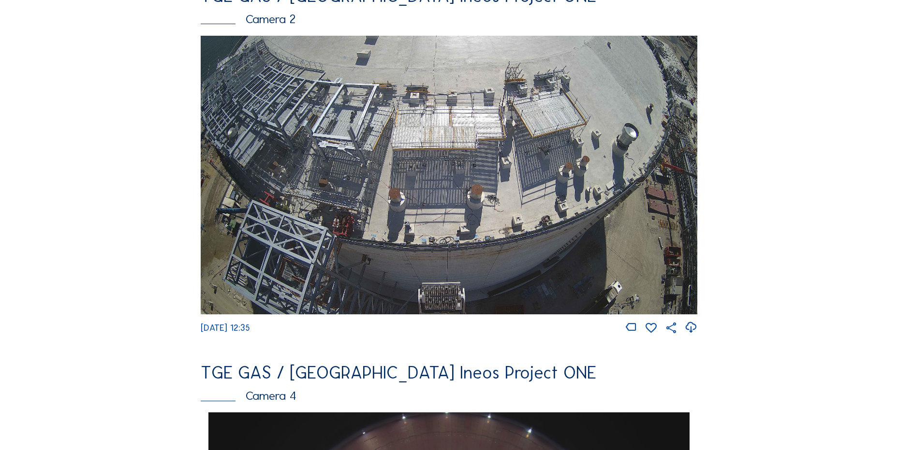
click at [693, 334] on icon at bounding box center [690, 328] width 13 height 16
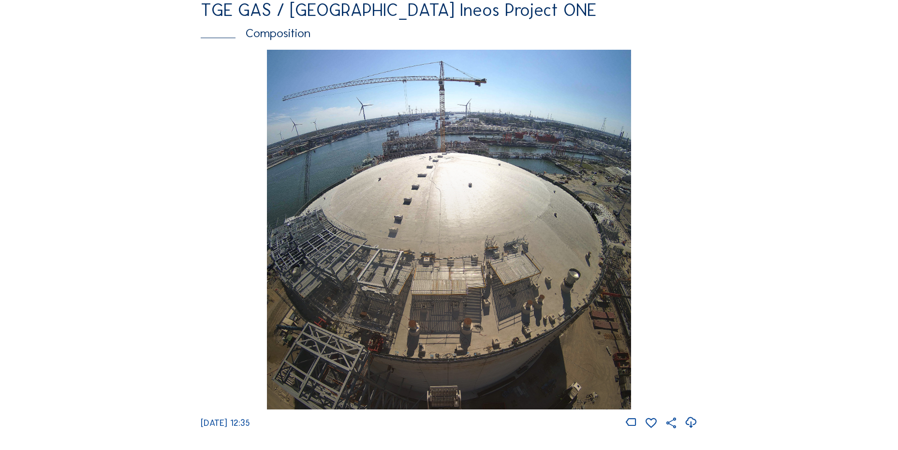
scroll to position [1450, 0]
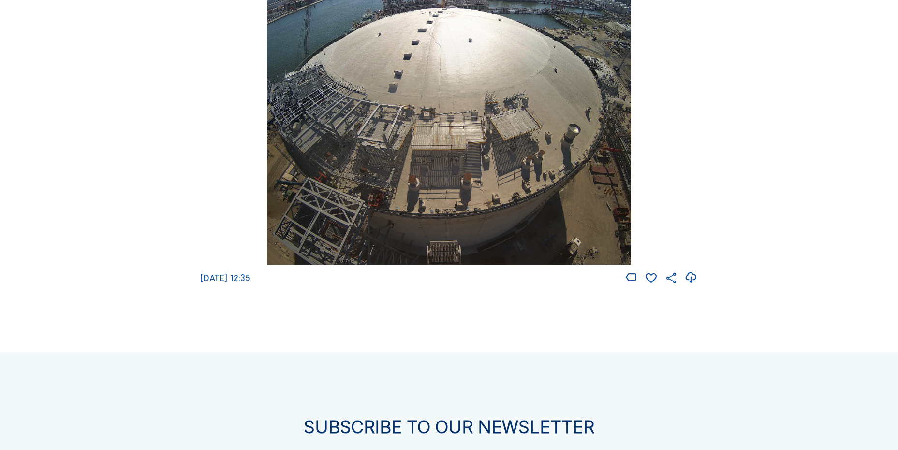
click at [215, 174] on div "[DATE] 12:35" at bounding box center [449, 95] width 496 height 381
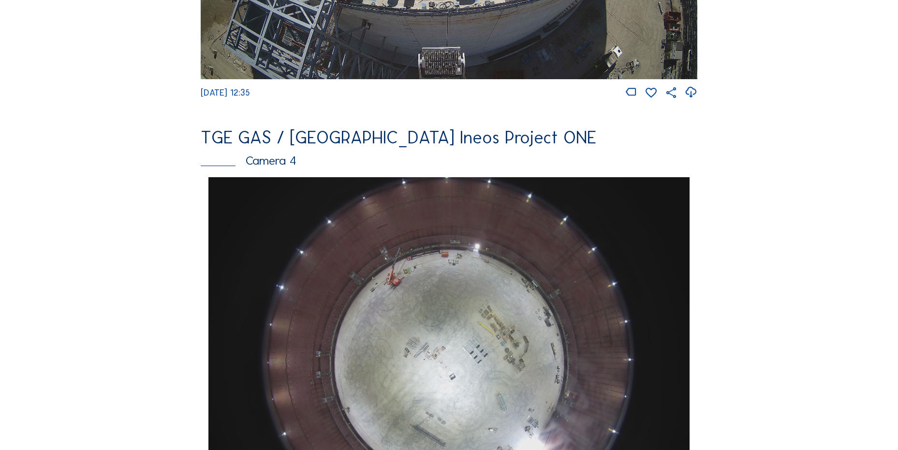
scroll to position [628, 0]
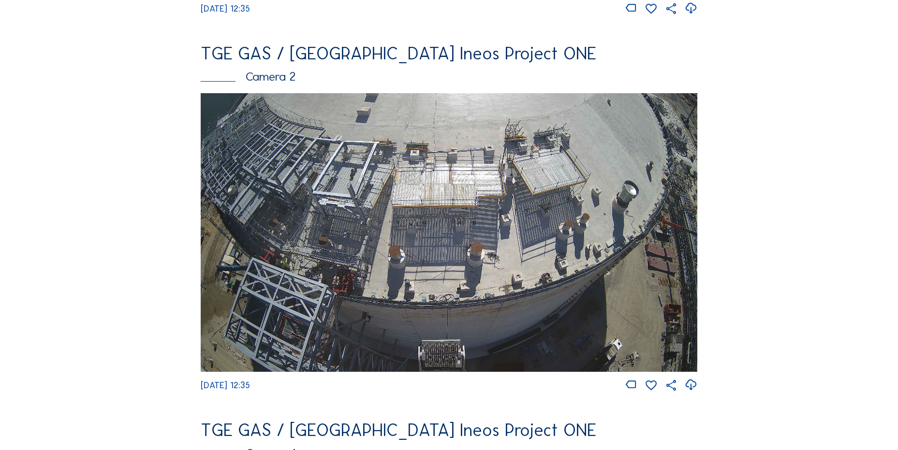
scroll to position [580, 0]
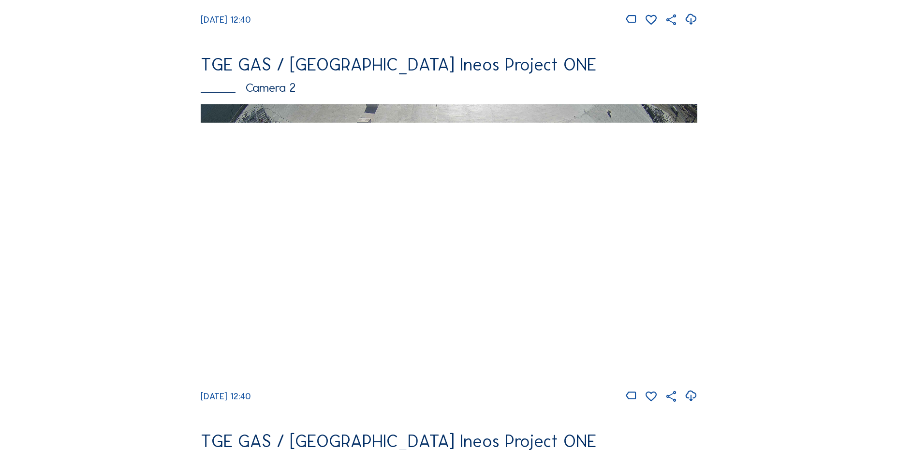
scroll to position [435, 0]
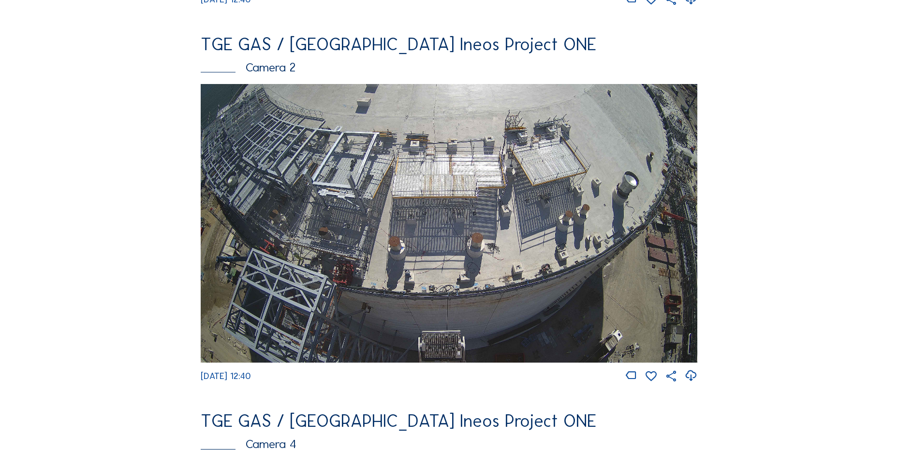
click at [332, 161] on img at bounding box center [449, 223] width 496 height 279
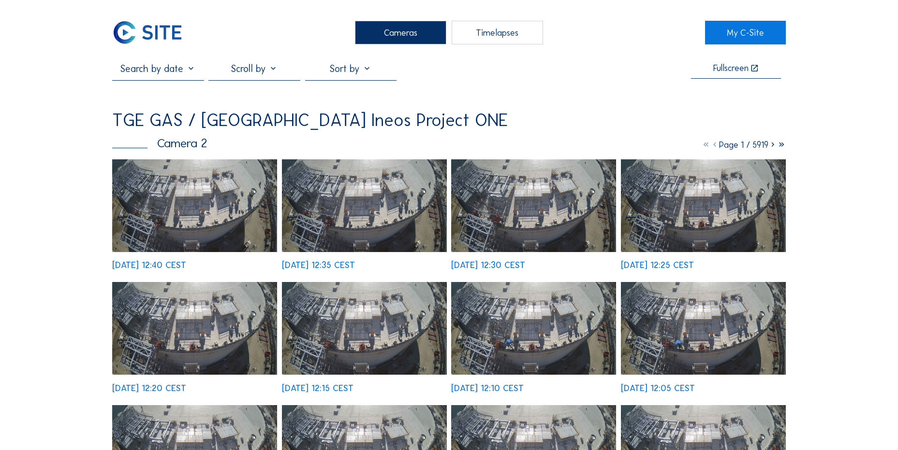
click at [168, 204] on img at bounding box center [194, 205] width 165 height 93
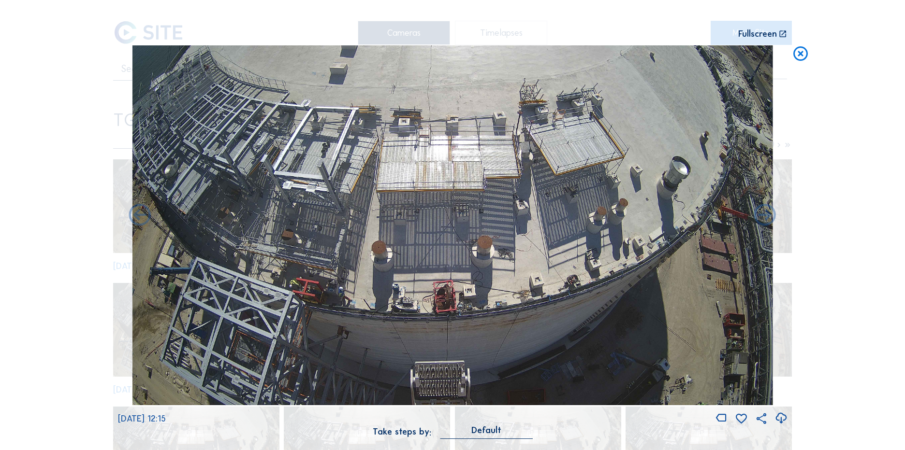
click at [800, 54] on icon at bounding box center [800, 54] width 17 height 18
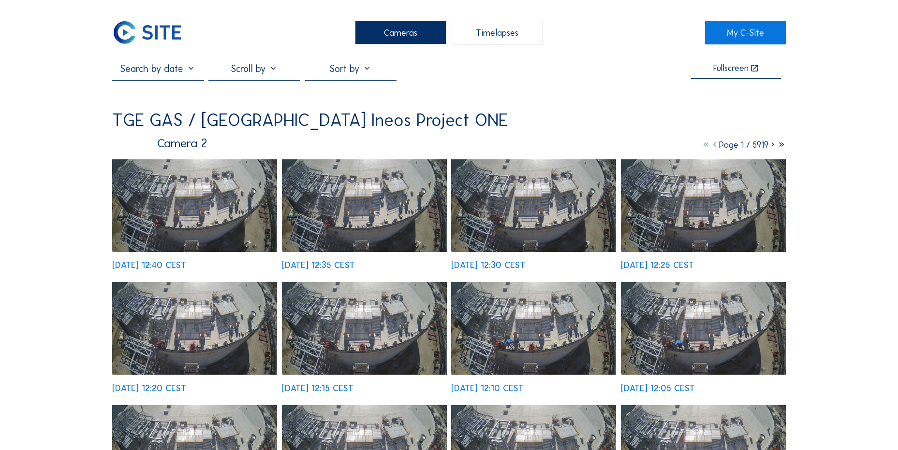
click at [163, 43] on img at bounding box center [147, 33] width 71 height 24
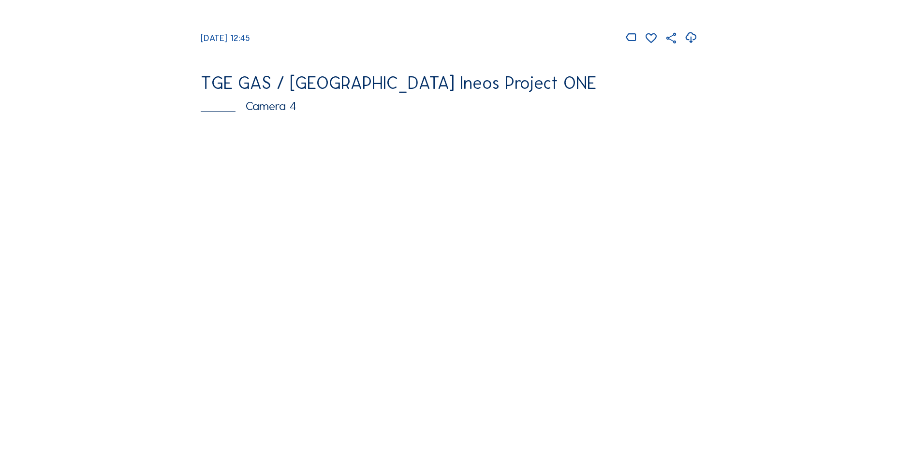
scroll to position [532, 0]
